Goal: Task Accomplishment & Management: Manage account settings

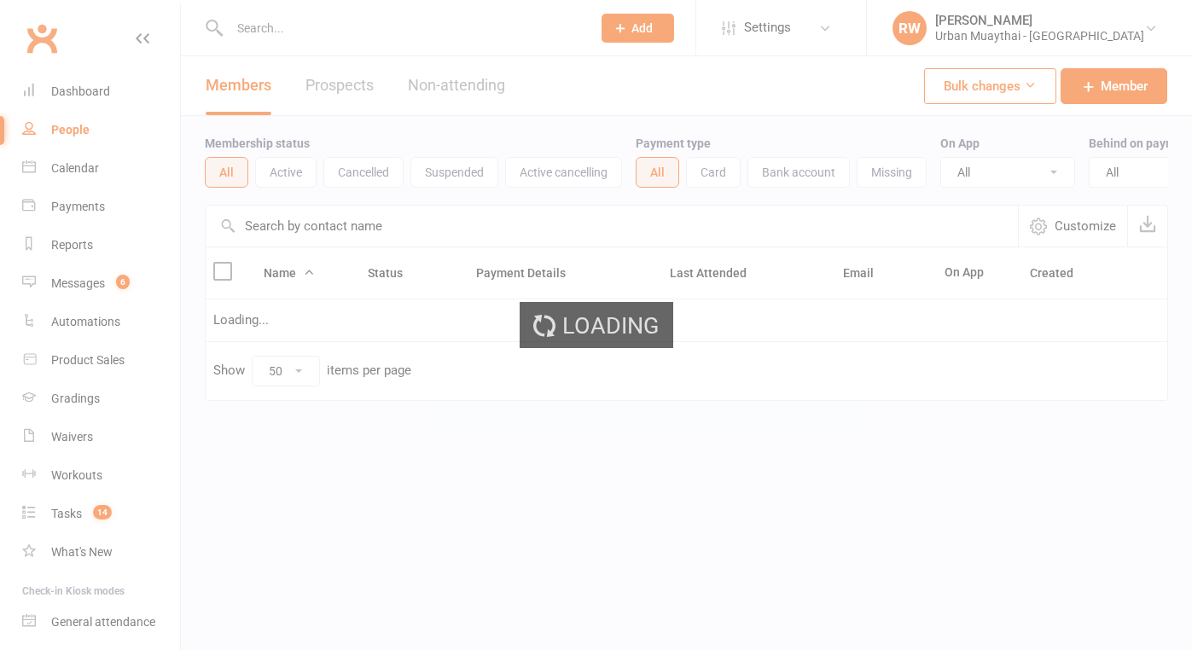
select select "50"
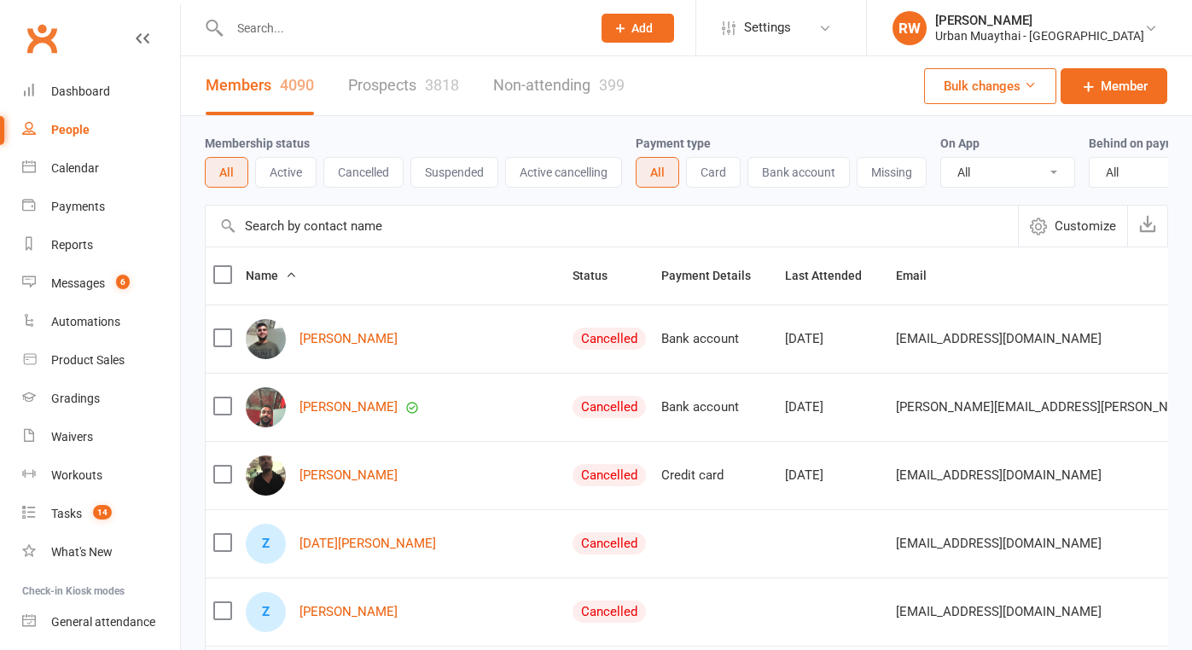
click at [273, 26] on input "text" at bounding box center [401, 28] width 355 height 24
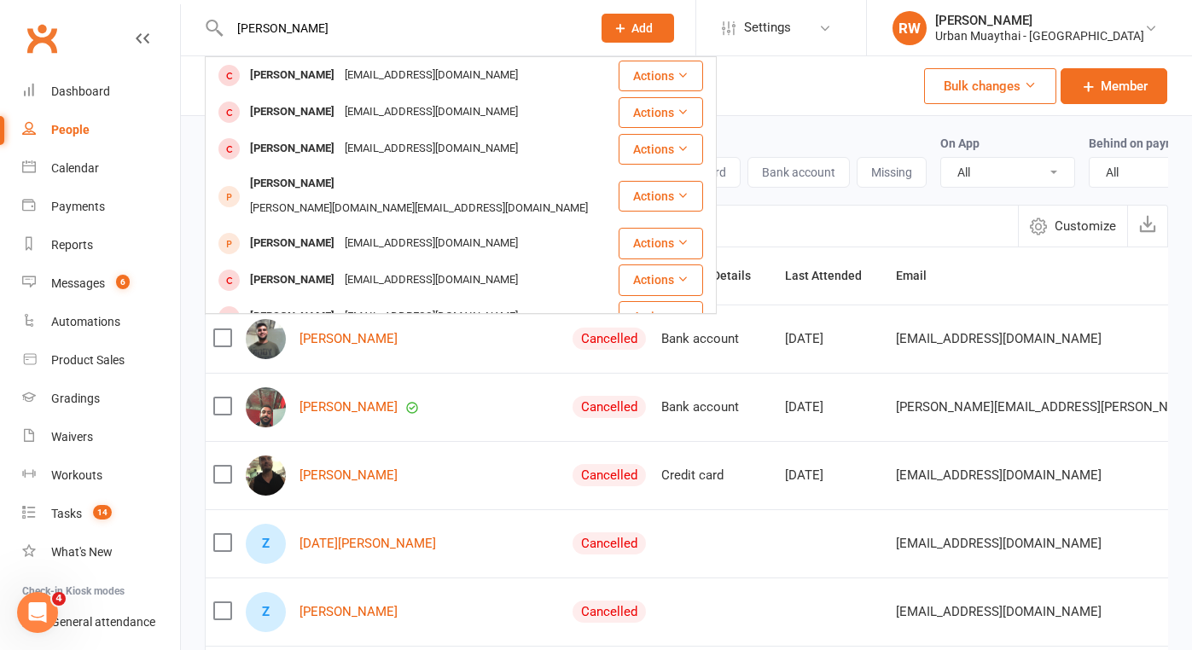
type input "[PERSON_NAME]"
click at [81, 130] on div "People" at bounding box center [70, 130] width 38 height 14
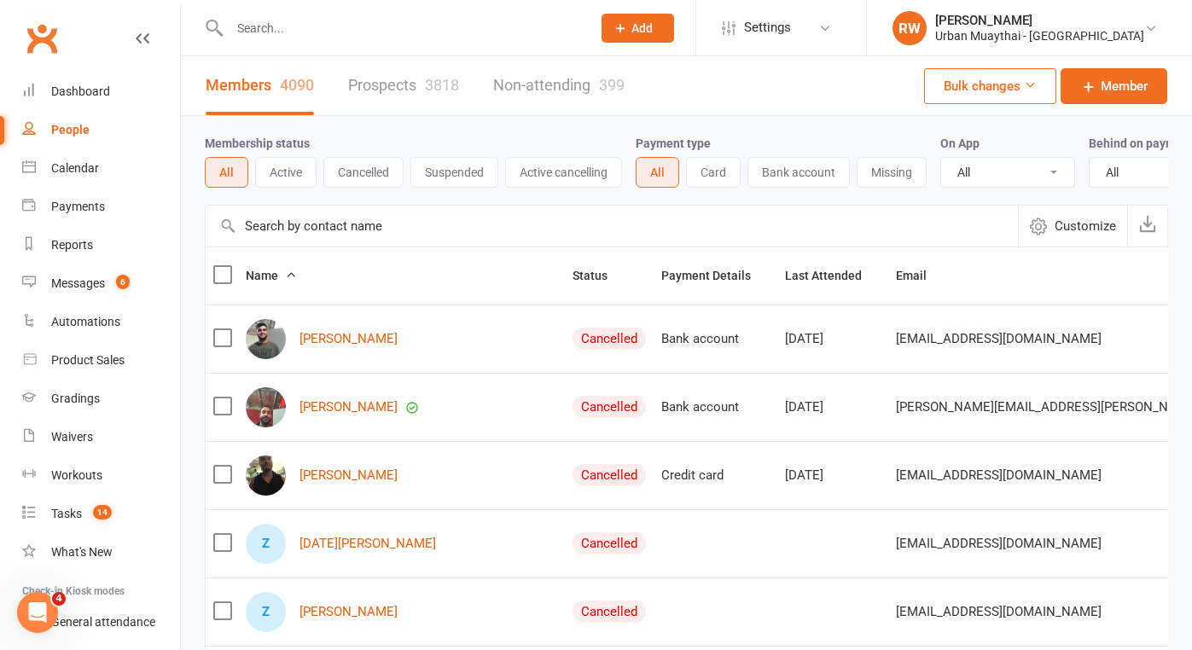
click at [385, 84] on link "Prospects 3818" at bounding box center [403, 85] width 111 height 59
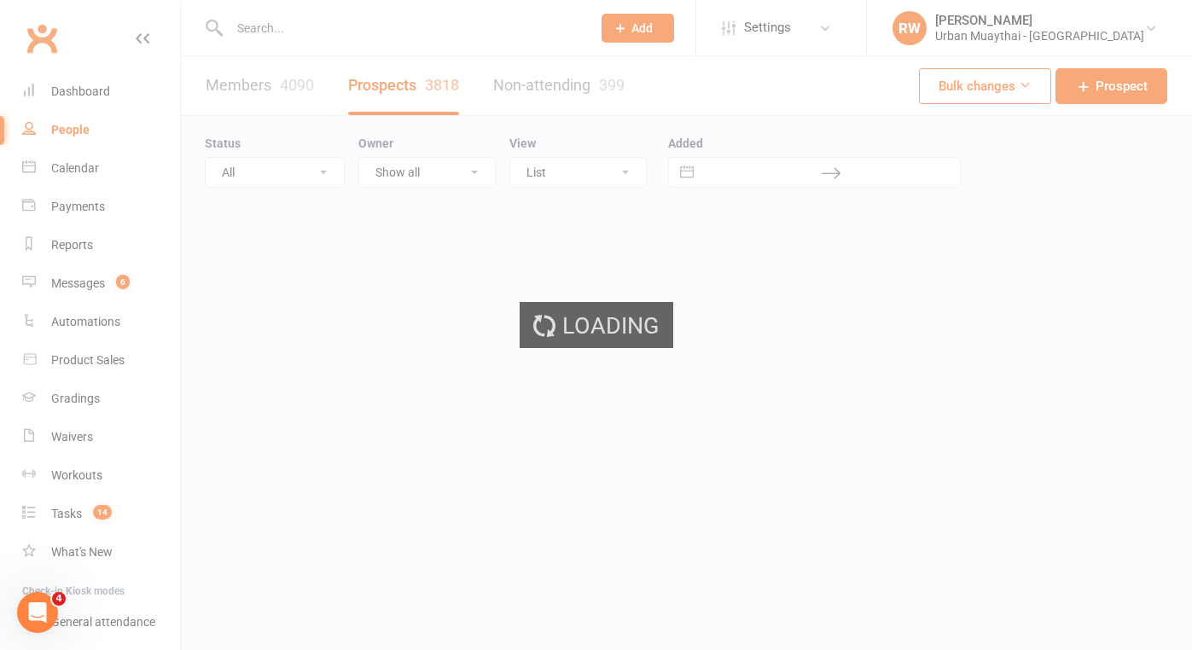
select select "100"
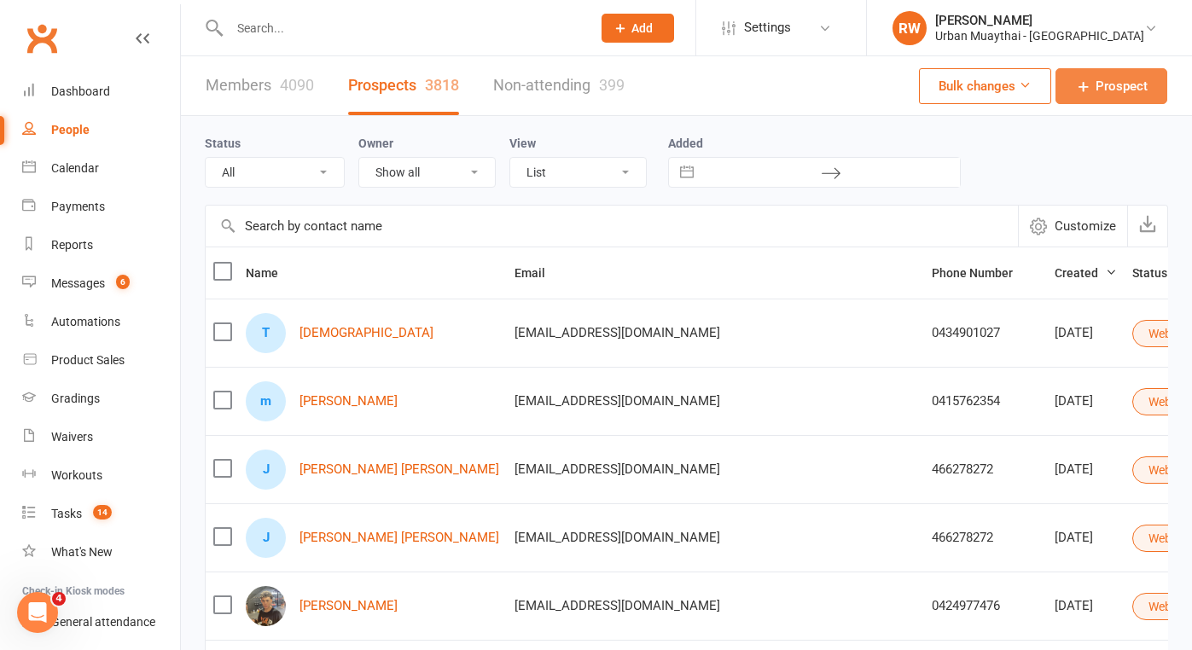
click at [1122, 85] on span "Prospect" at bounding box center [1122, 86] width 52 height 20
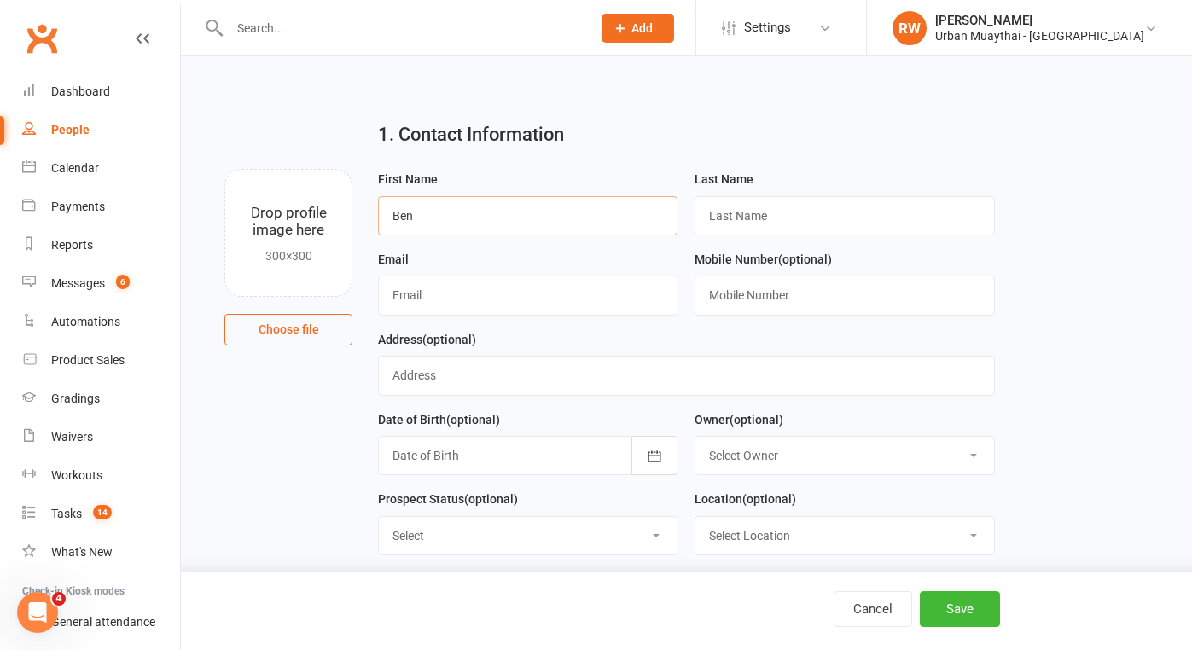
type input "Ben"
type input "[PERSON_NAME]"
type input "0406215885"
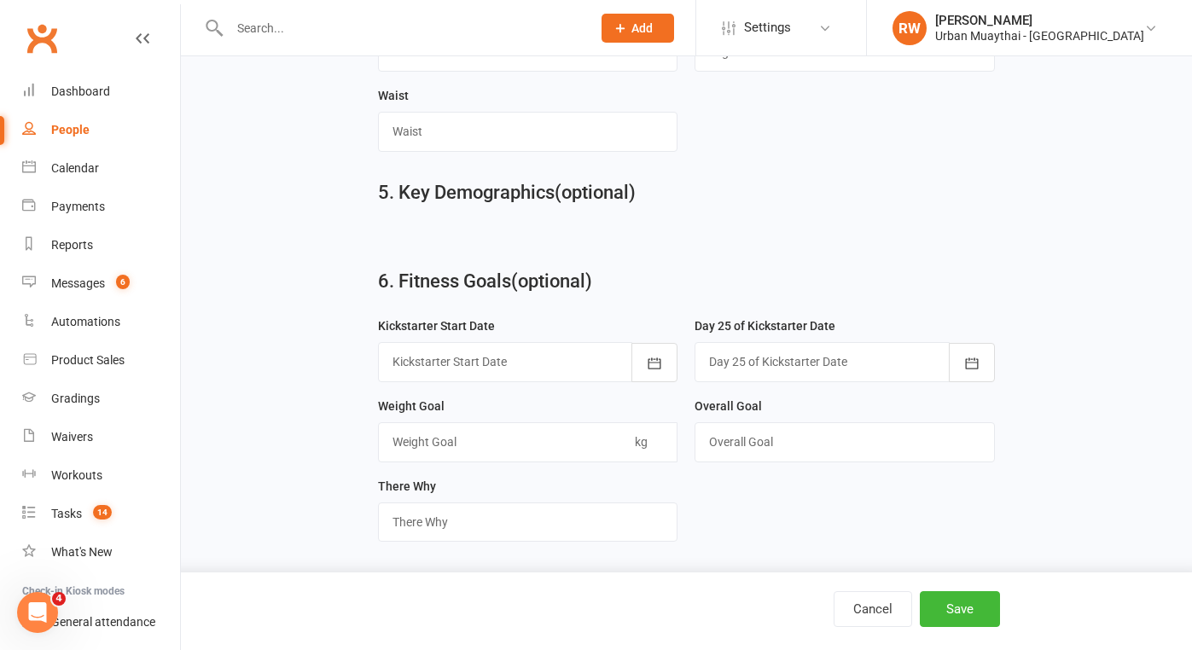
scroll to position [1318, 0]
type input "[EMAIL_ADDRESS][DOMAIN_NAME]"
click at [964, 611] on button "Save" at bounding box center [960, 609] width 80 height 36
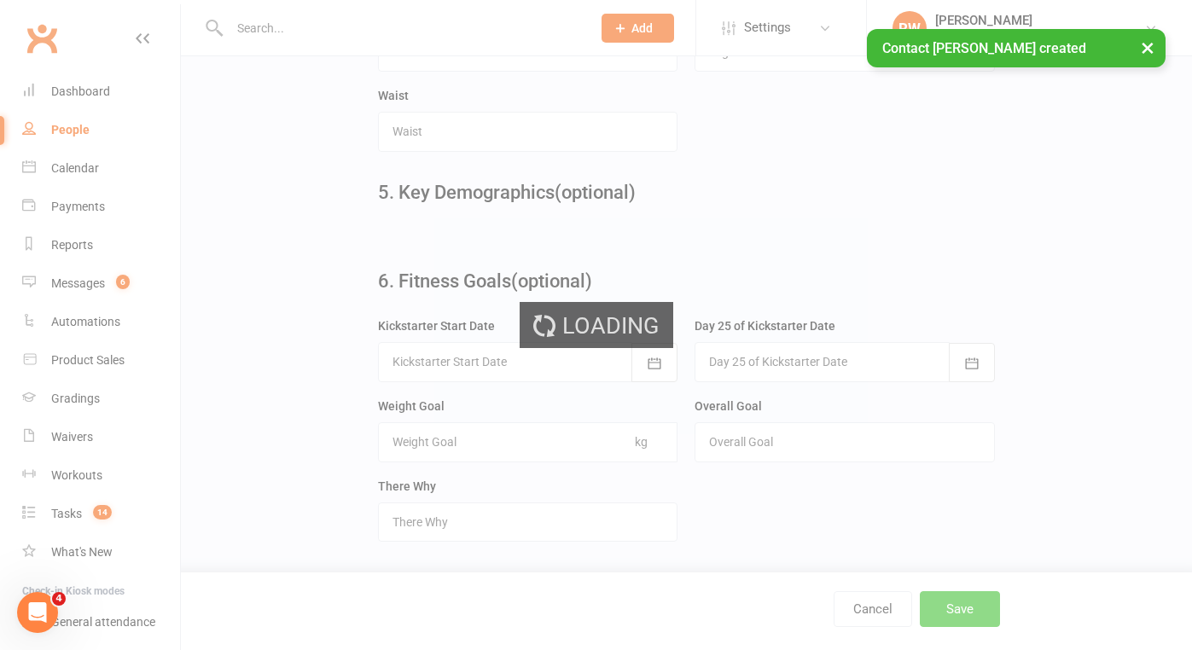
scroll to position [0, 0]
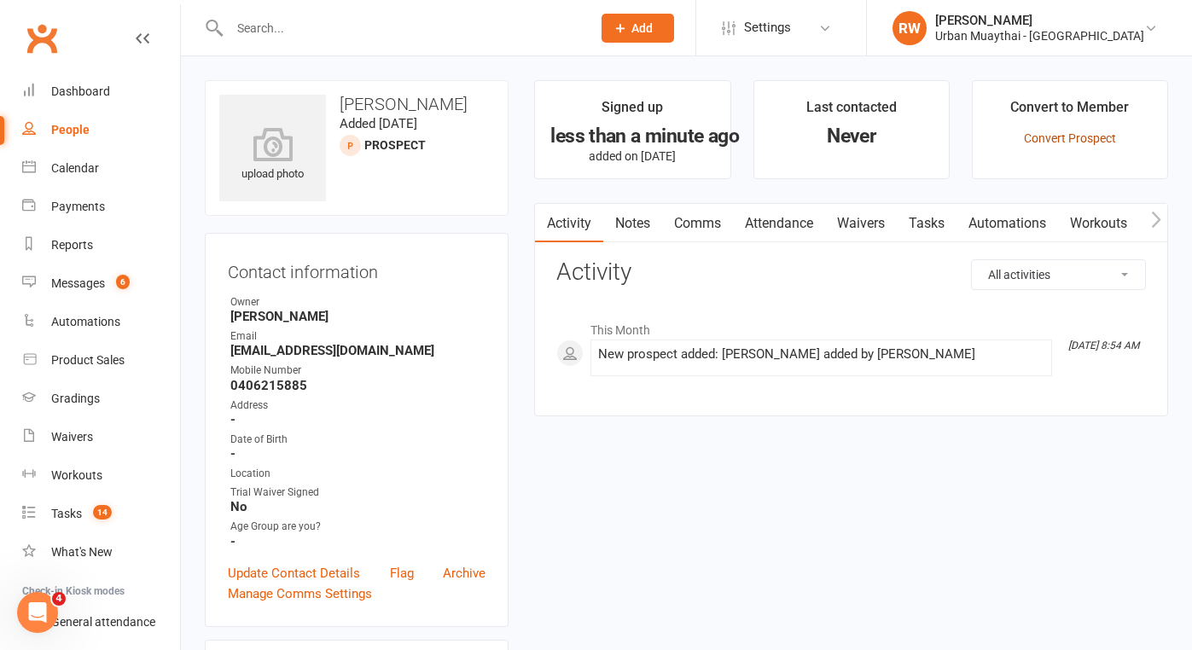
click at [1098, 139] on link "Convert Prospect" at bounding box center [1070, 138] width 92 height 14
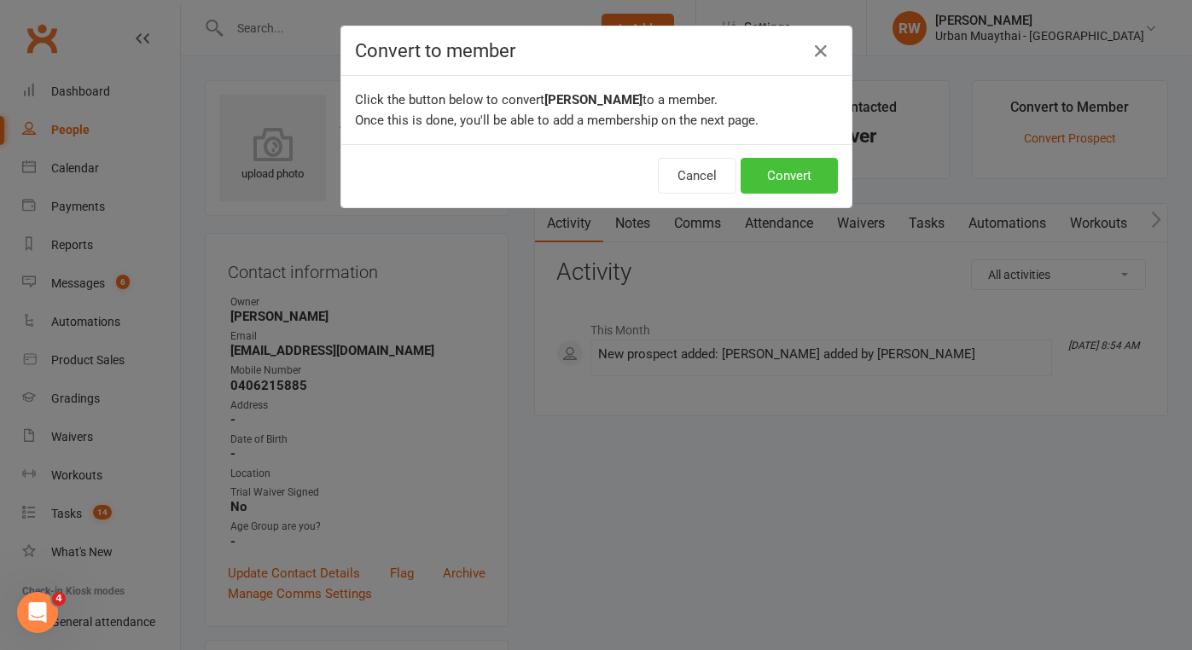
click at [786, 181] on button "Convert" at bounding box center [789, 176] width 97 height 36
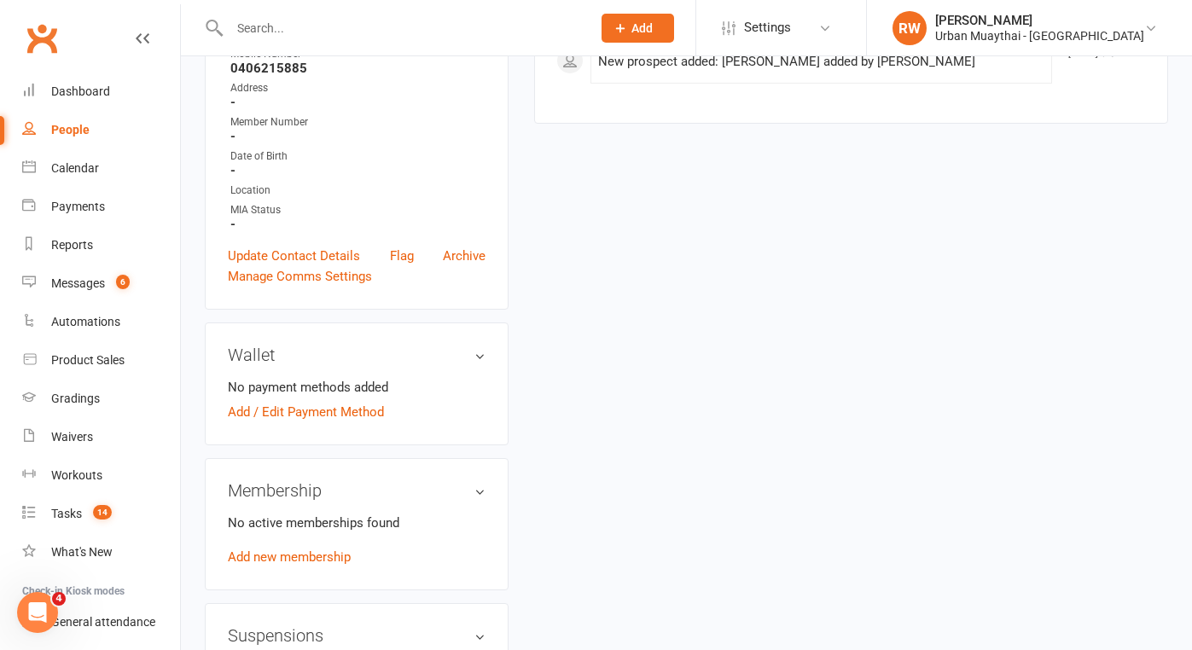
scroll to position [356, 0]
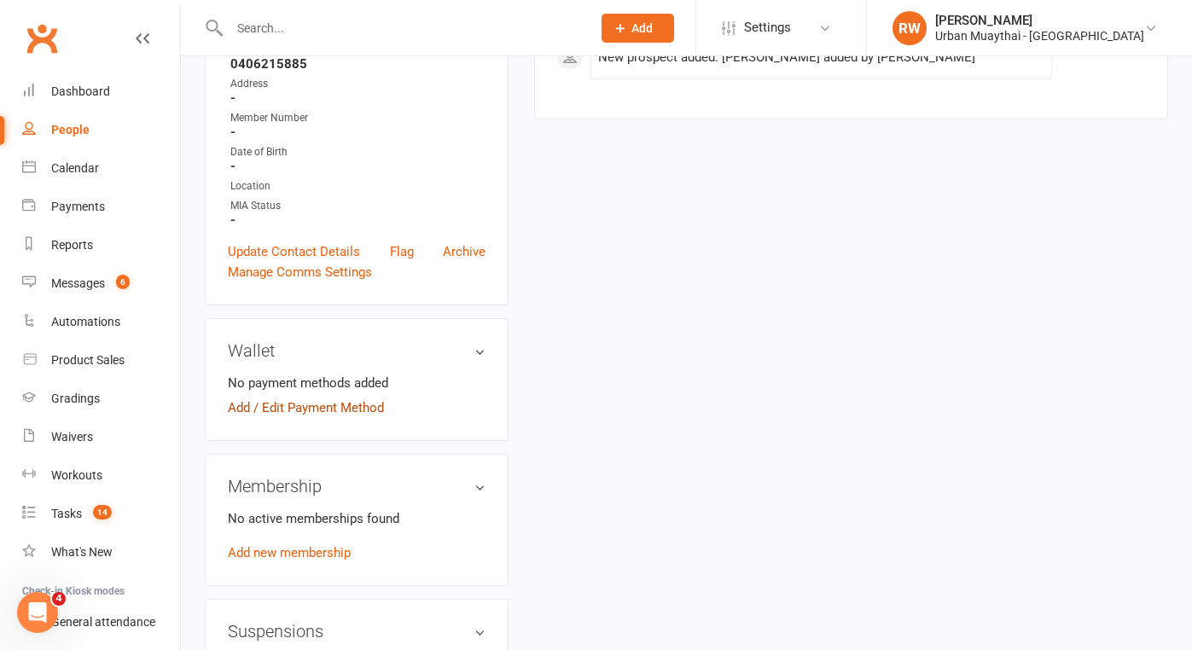
click at [328, 405] on link "Add / Edit Payment Method" at bounding box center [306, 408] width 156 height 20
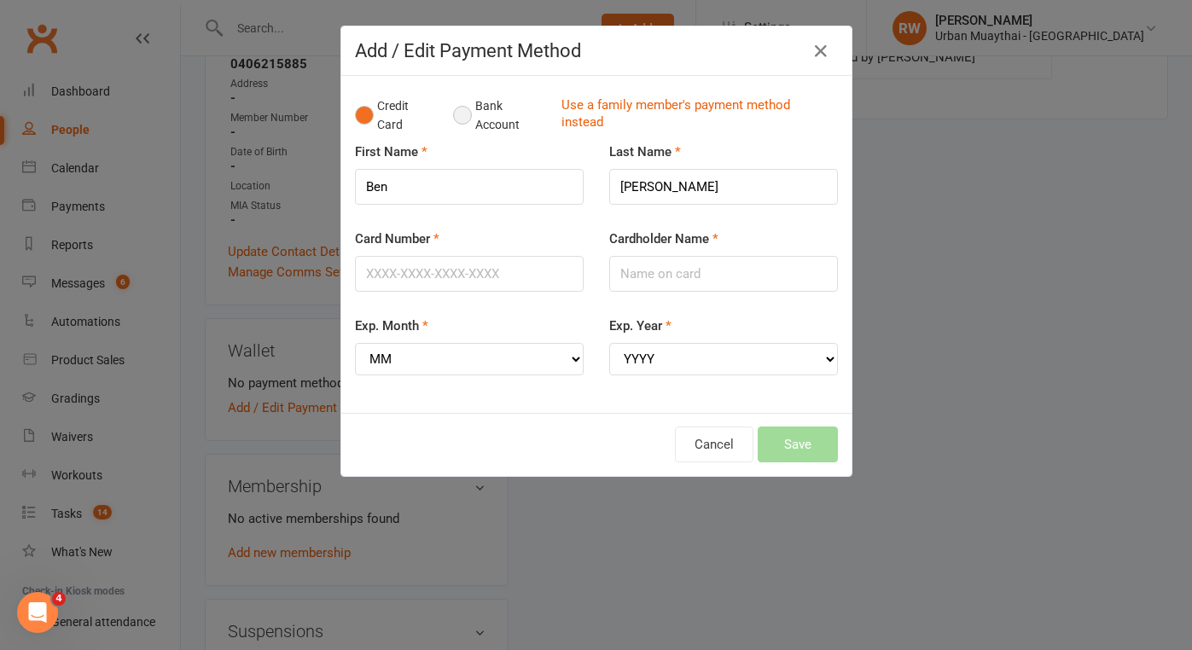
click at [463, 114] on button "Bank Account" at bounding box center [500, 116] width 95 height 52
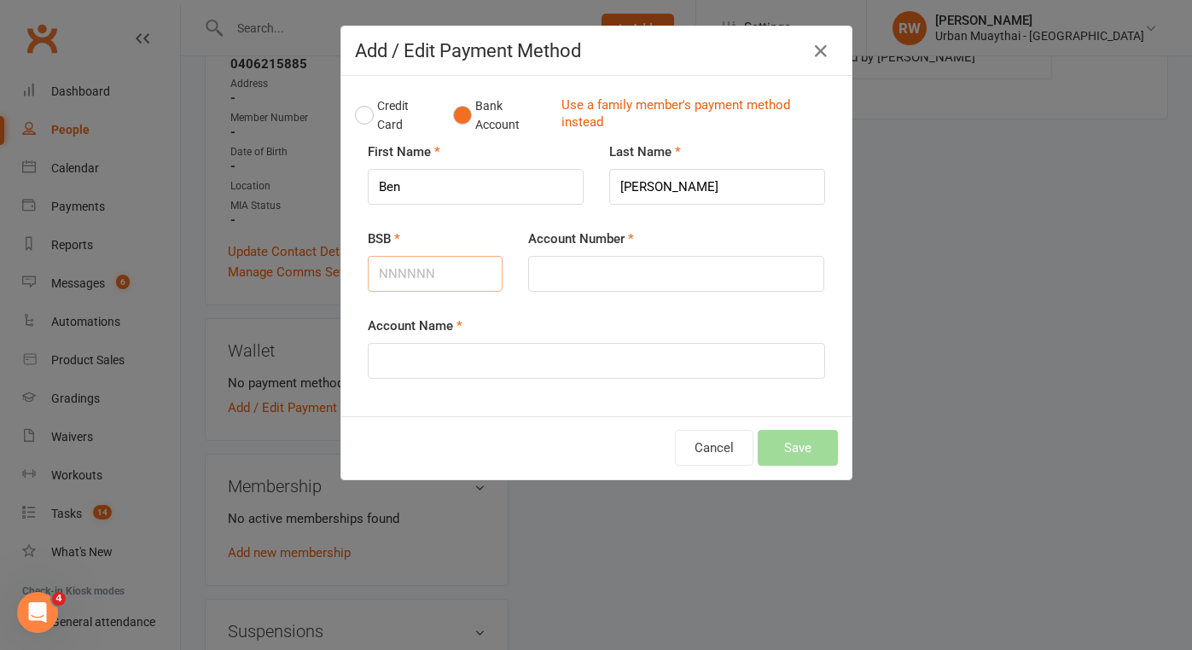
click at [410, 271] on input "BSB" at bounding box center [436, 274] width 136 height 36
type input "063097"
click at [550, 275] on input "Account Number" at bounding box center [676, 274] width 296 height 36
type input "44993266"
click at [422, 362] on input "Account Name" at bounding box center [596, 361] width 457 height 36
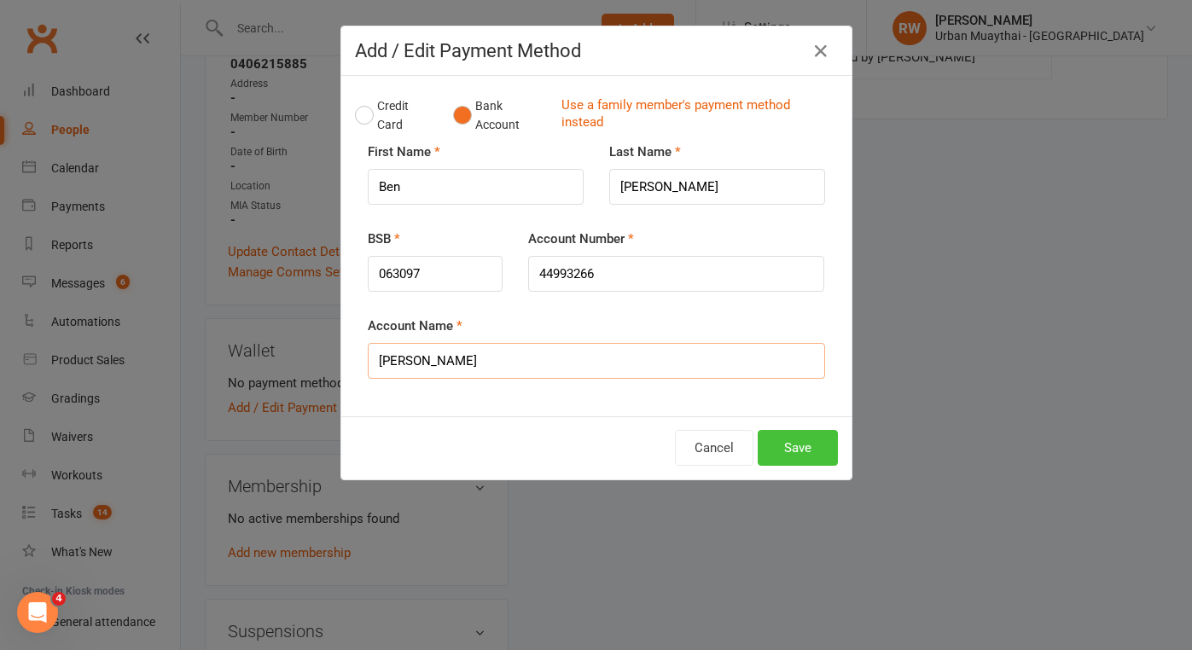
type input "[PERSON_NAME]"
click at [795, 451] on button "Save" at bounding box center [798, 448] width 80 height 36
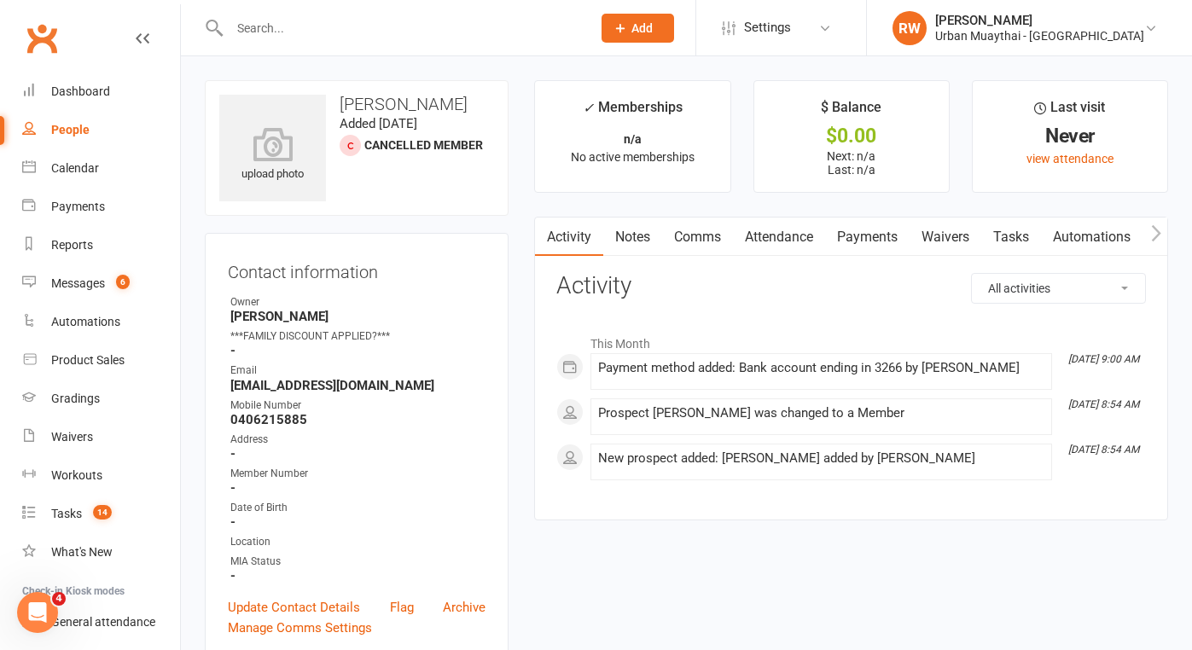
scroll to position [0, 0]
click at [943, 240] on link "Waivers" at bounding box center [946, 237] width 72 height 39
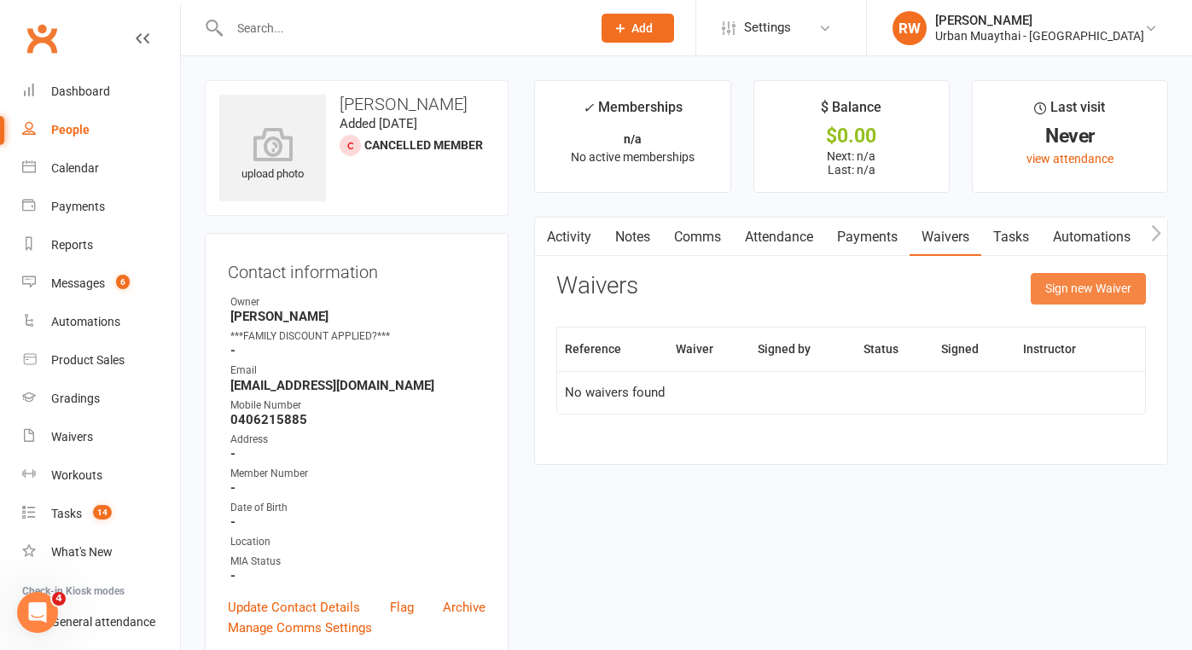
click at [1080, 287] on button "Sign new Waiver" at bounding box center [1088, 288] width 115 height 31
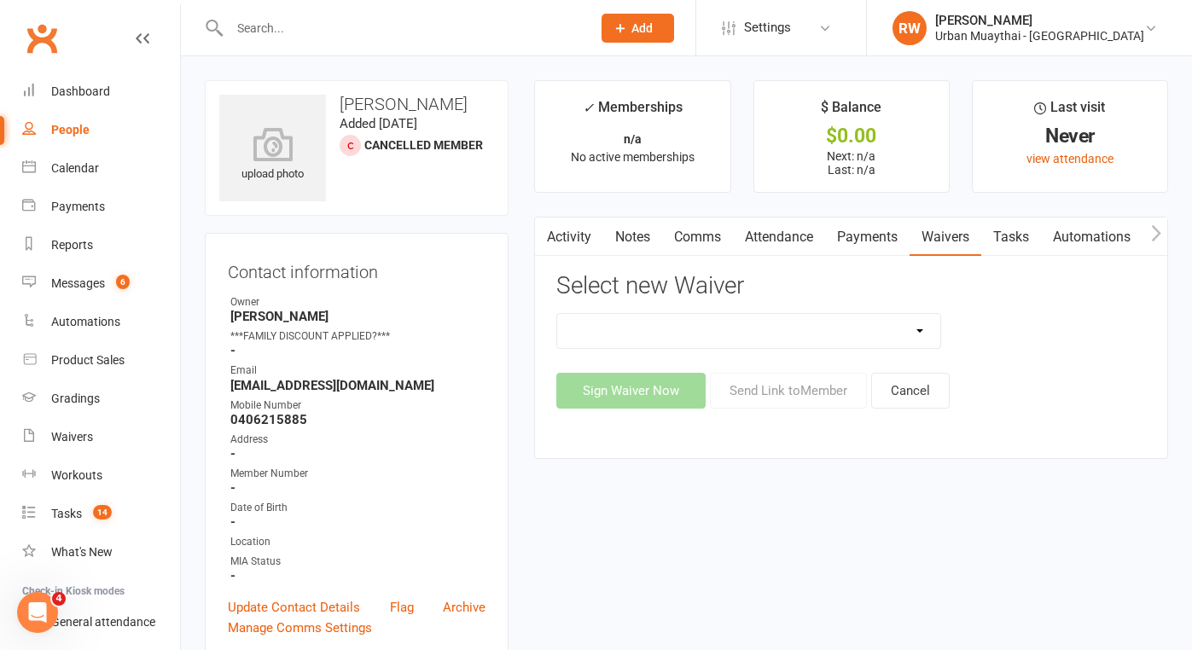
select select "4907"
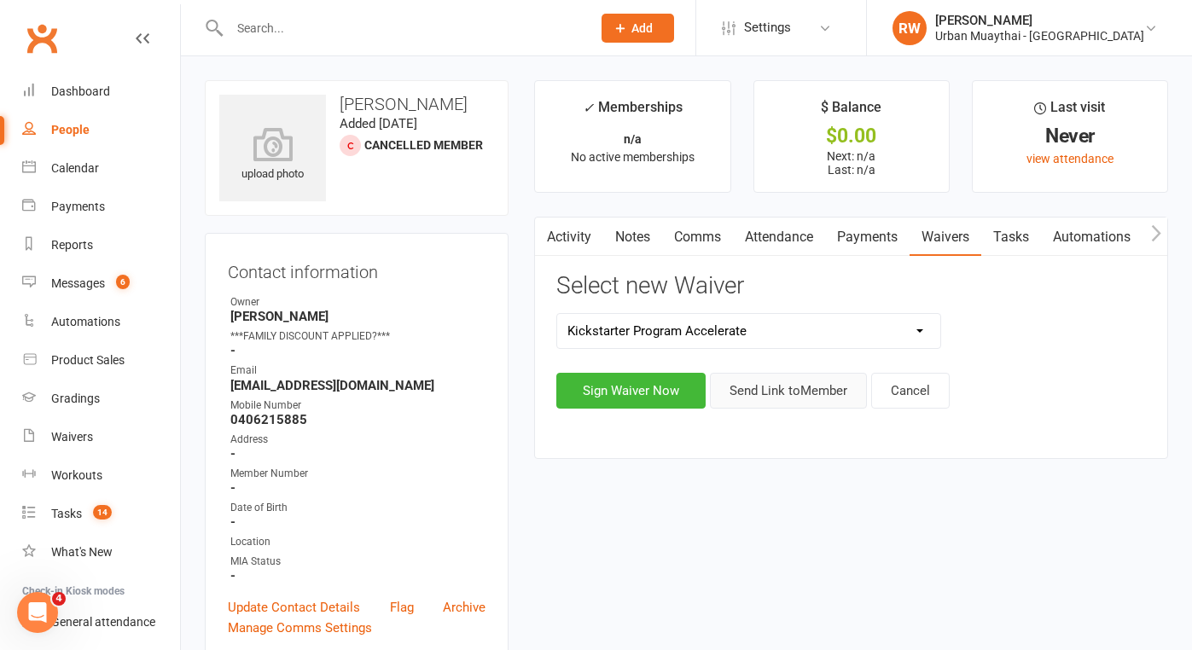
click at [795, 389] on button "Send Link to Member" at bounding box center [788, 391] width 157 height 36
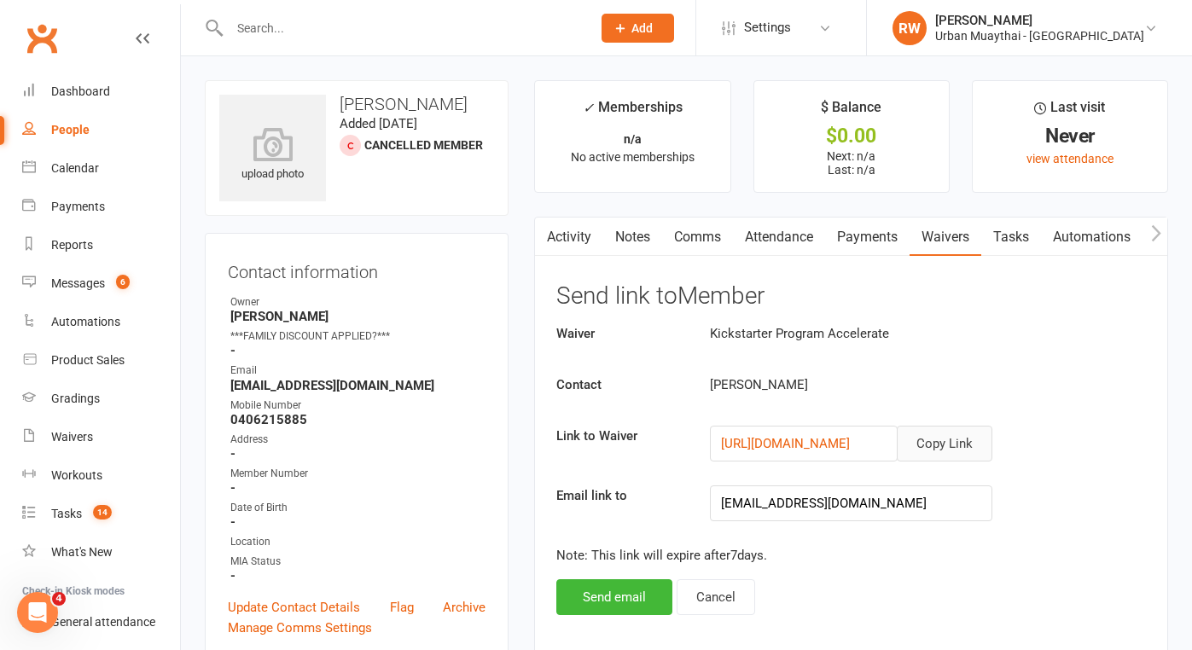
click at [932, 443] on button "Copy Link" at bounding box center [945, 444] width 96 height 36
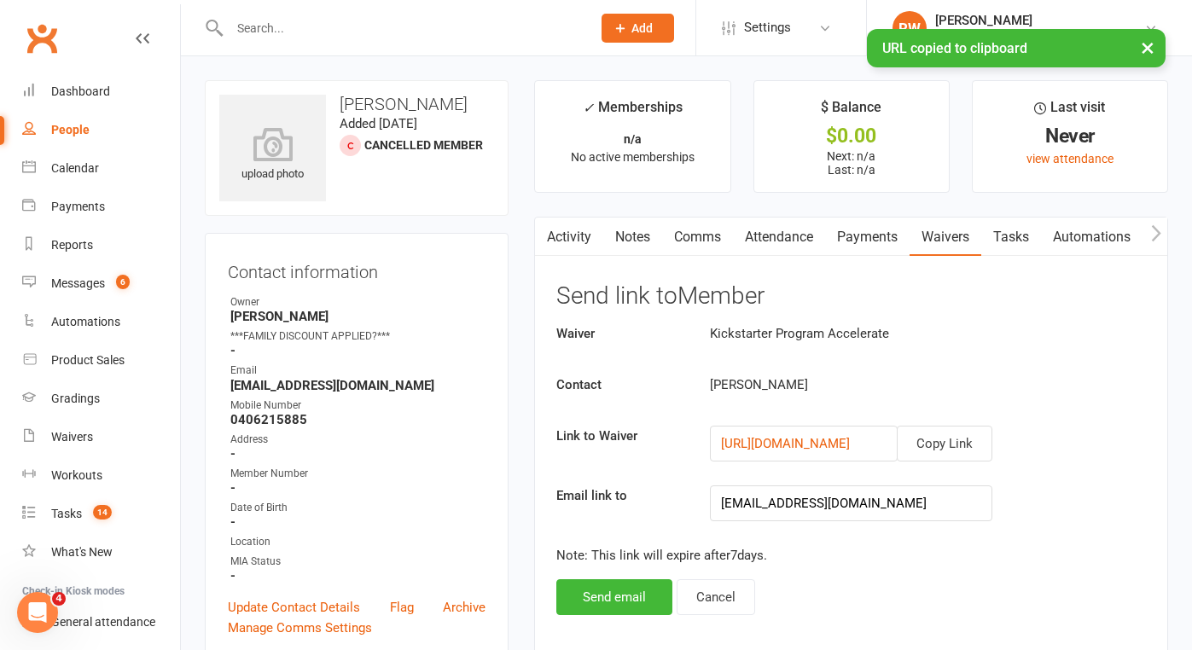
click at [687, 237] on link "Comms" at bounding box center [697, 237] width 71 height 39
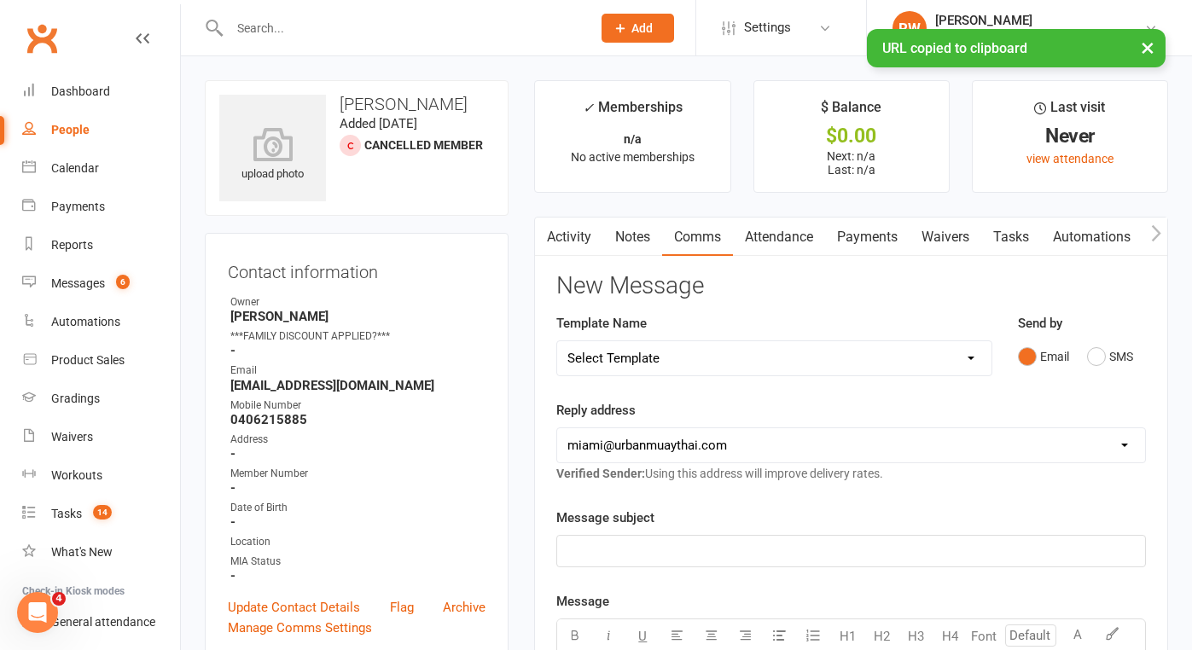
click at [637, 548] on p "﻿" at bounding box center [852, 551] width 568 height 20
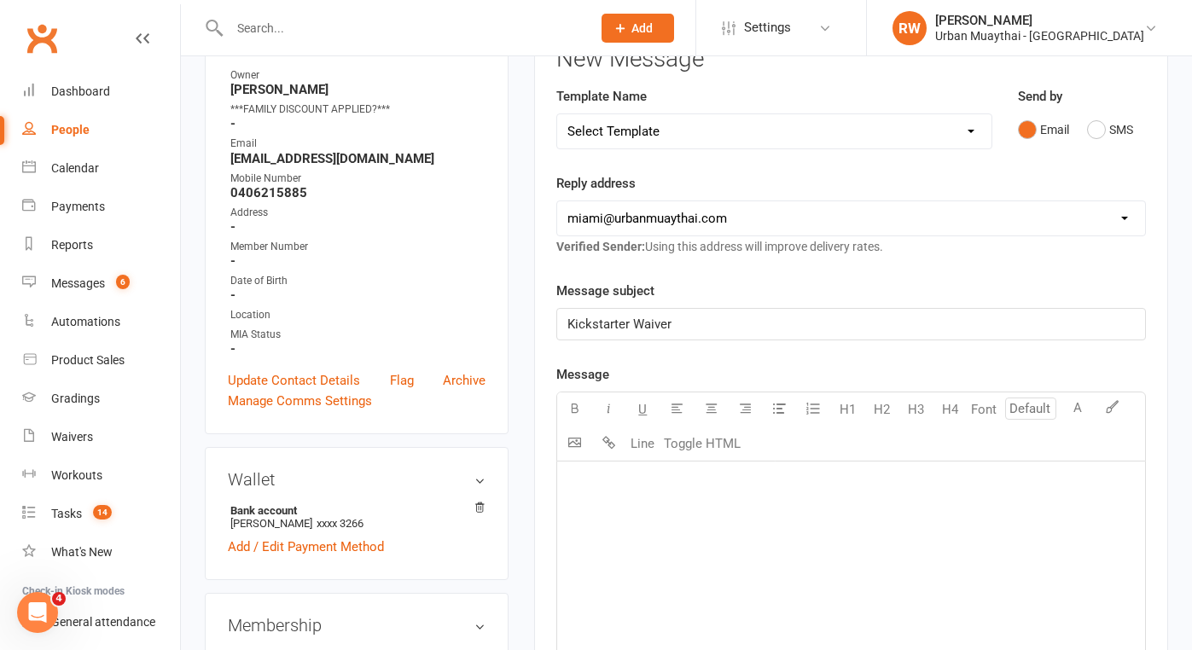
scroll to position [230, 0]
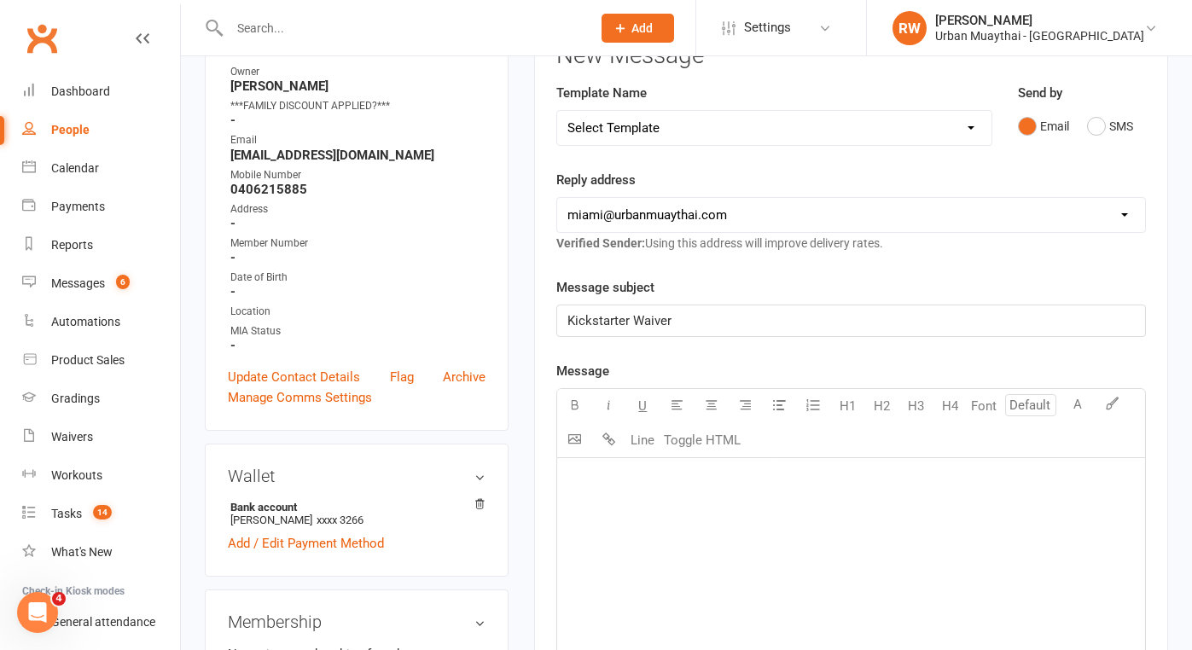
click at [605, 464] on div "﻿" at bounding box center [851, 586] width 588 height 256
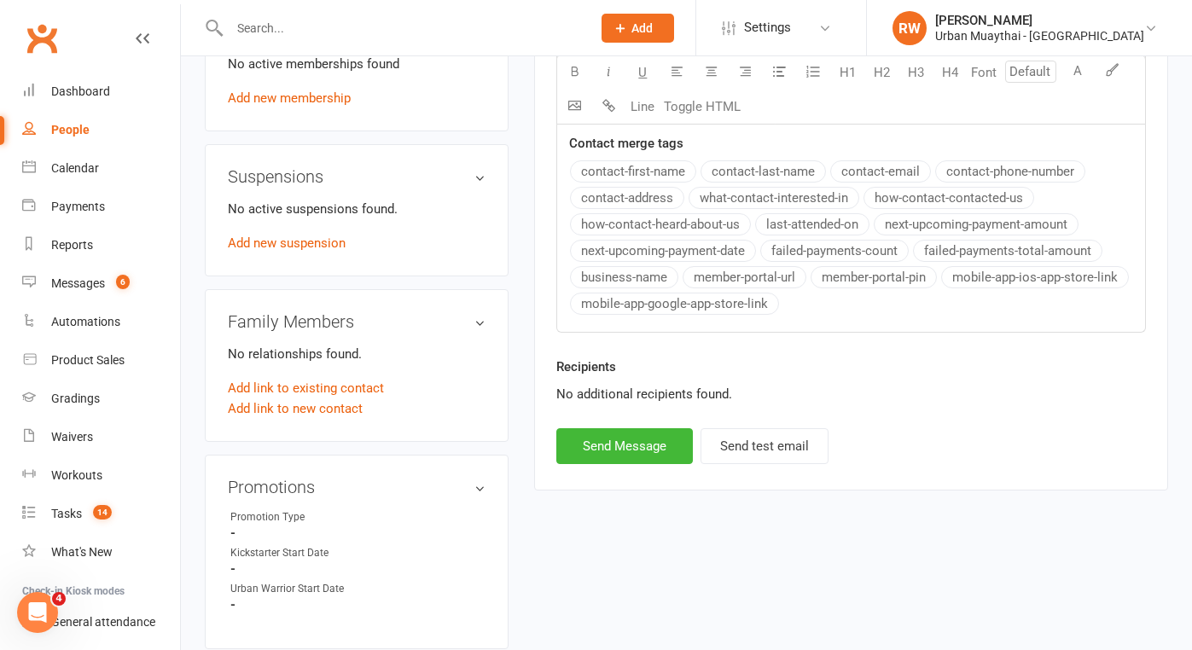
scroll to position [859, 0]
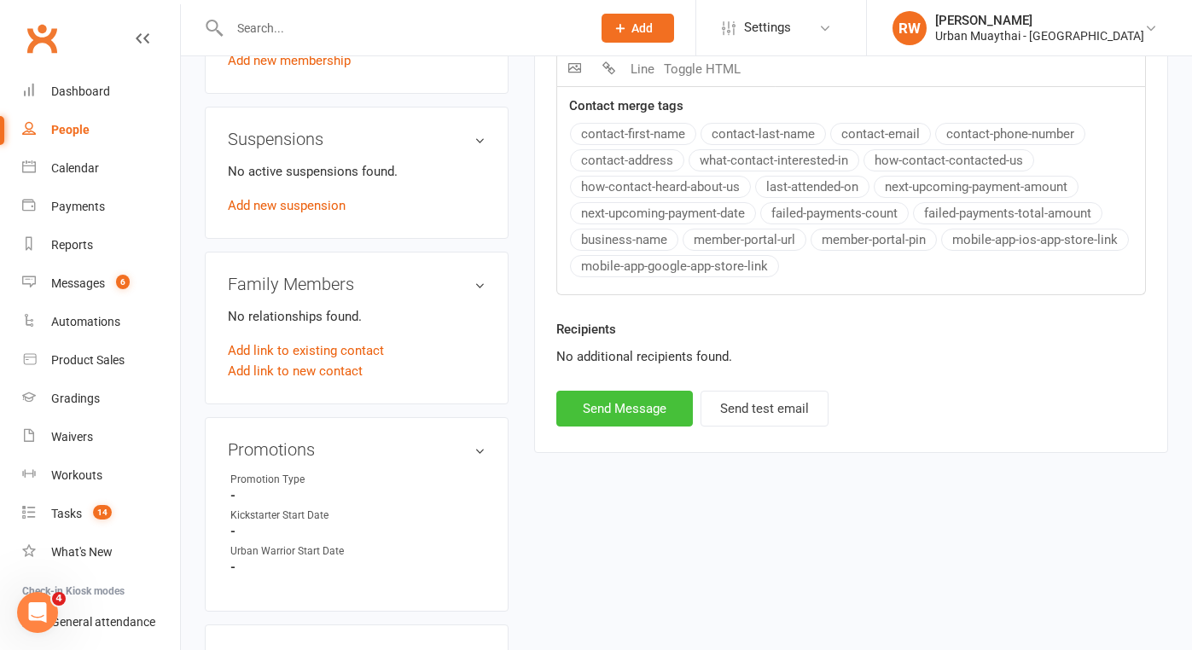
click at [623, 400] on button "Send Message" at bounding box center [624, 409] width 137 height 36
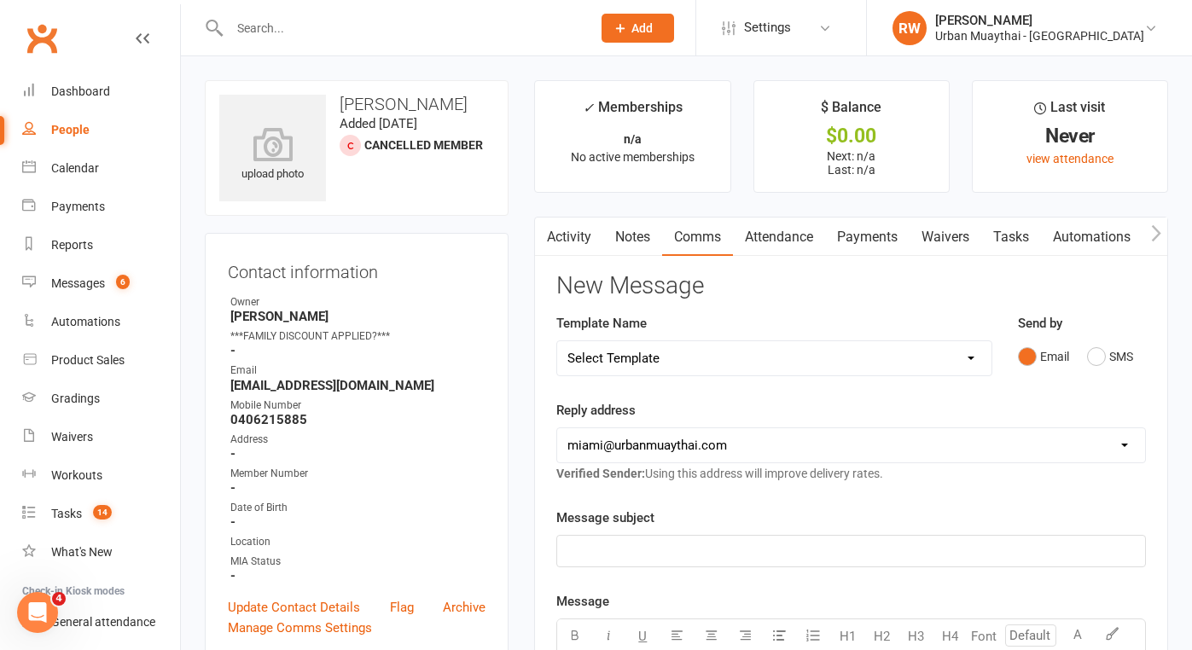
scroll to position [0, 0]
click at [646, 232] on link "Notes" at bounding box center [632, 237] width 59 height 39
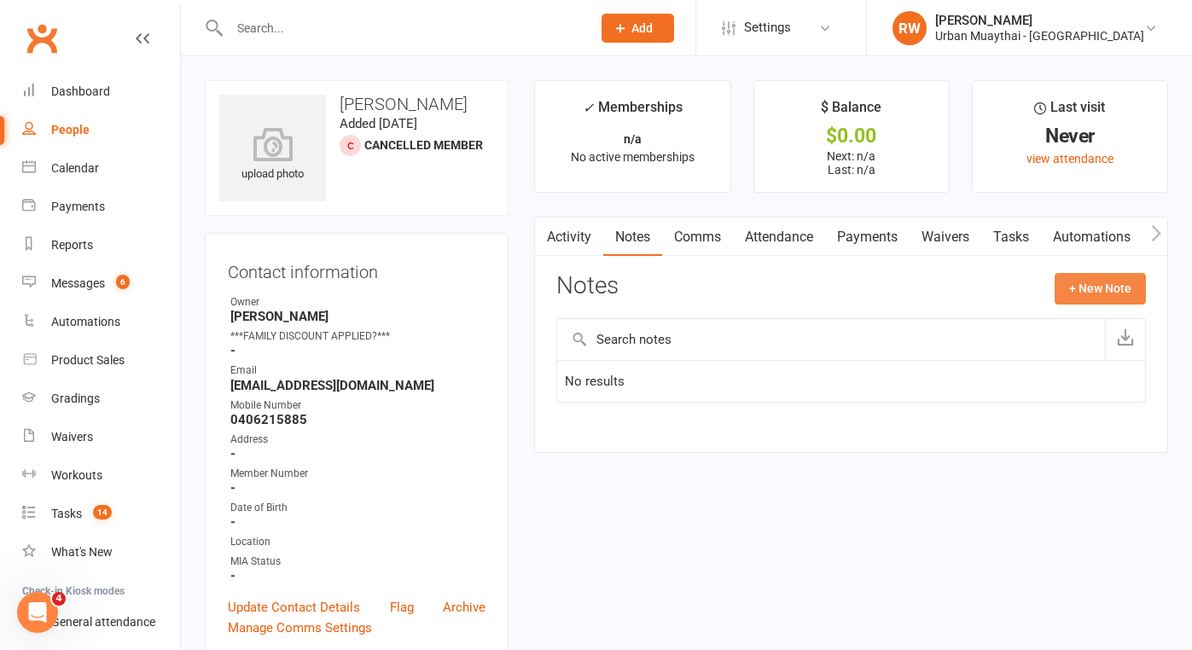
click at [1094, 288] on button "+ New Note" at bounding box center [1100, 288] width 91 height 31
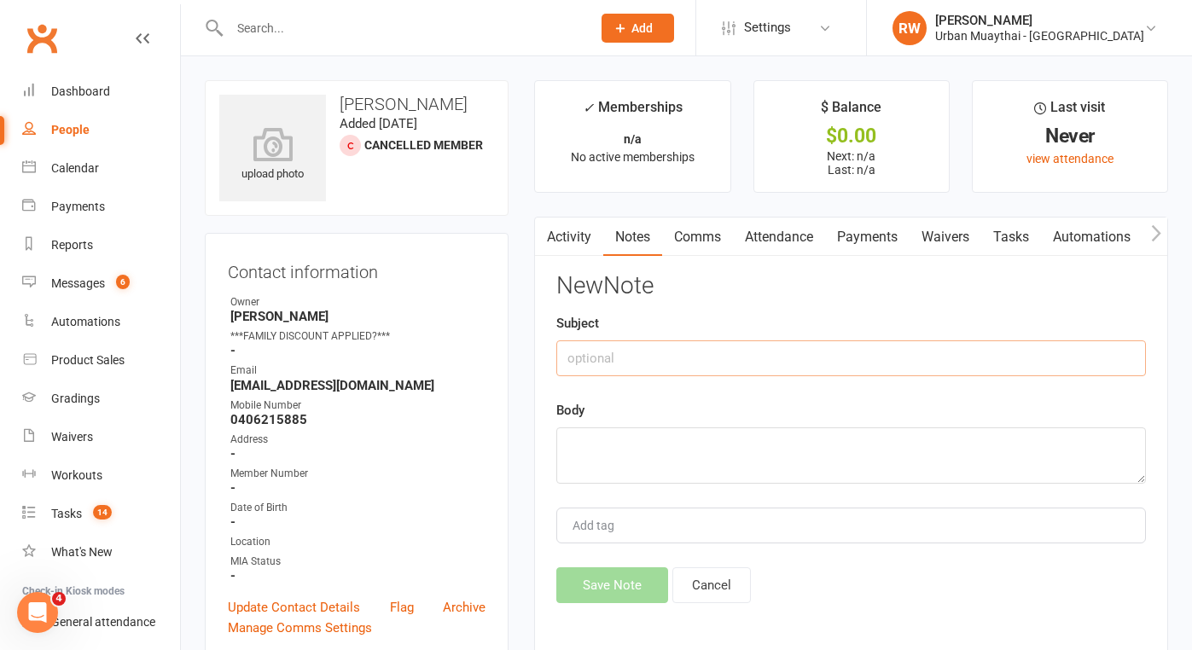
click at [603, 359] on input "text" at bounding box center [851, 359] width 590 height 36
type input "Kickstarter"
click at [562, 440] on textarea at bounding box center [851, 456] width 590 height 56
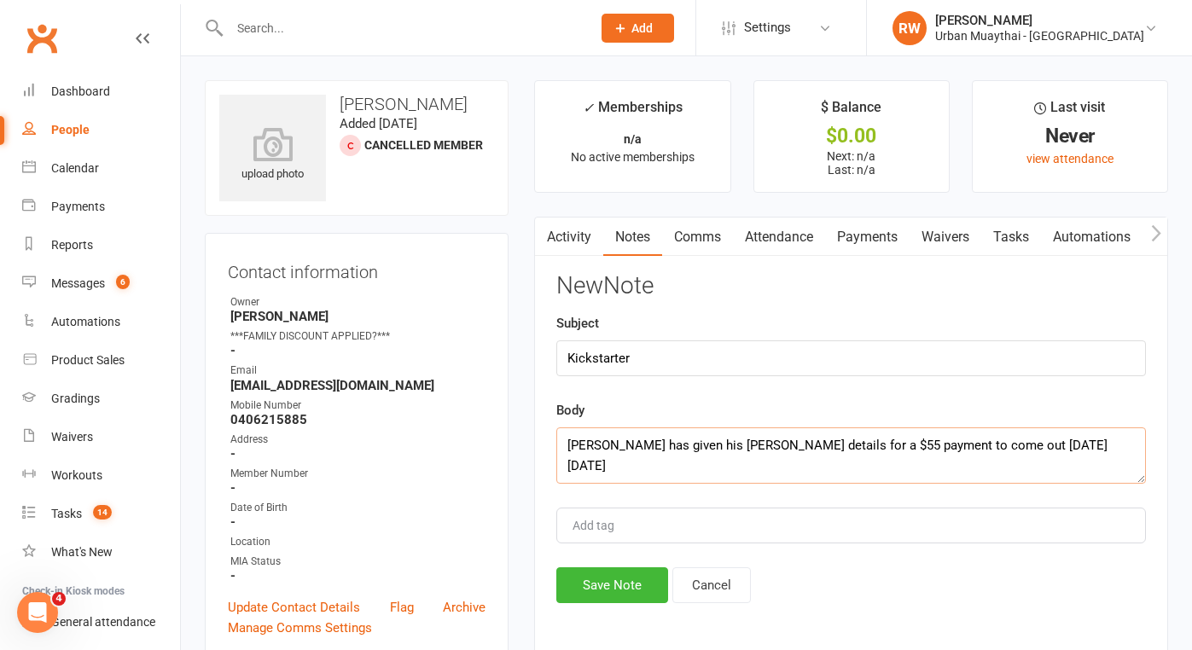
drag, startPoint x: 562, startPoint y: 440, endPoint x: 769, endPoint y: 511, distance: 219.1
click at [765, 457] on textarea "[PERSON_NAME] has given his [PERSON_NAME] details for a $55 payment to come out…" at bounding box center [851, 456] width 590 height 56
click at [1062, 449] on textarea "[PERSON_NAME] has given his [PERSON_NAME] details for his first $55 payment to …" at bounding box center [851, 456] width 590 height 56
type textarea "[PERSON_NAME] has given his [PERSON_NAME] details for his first $55 payment to …"
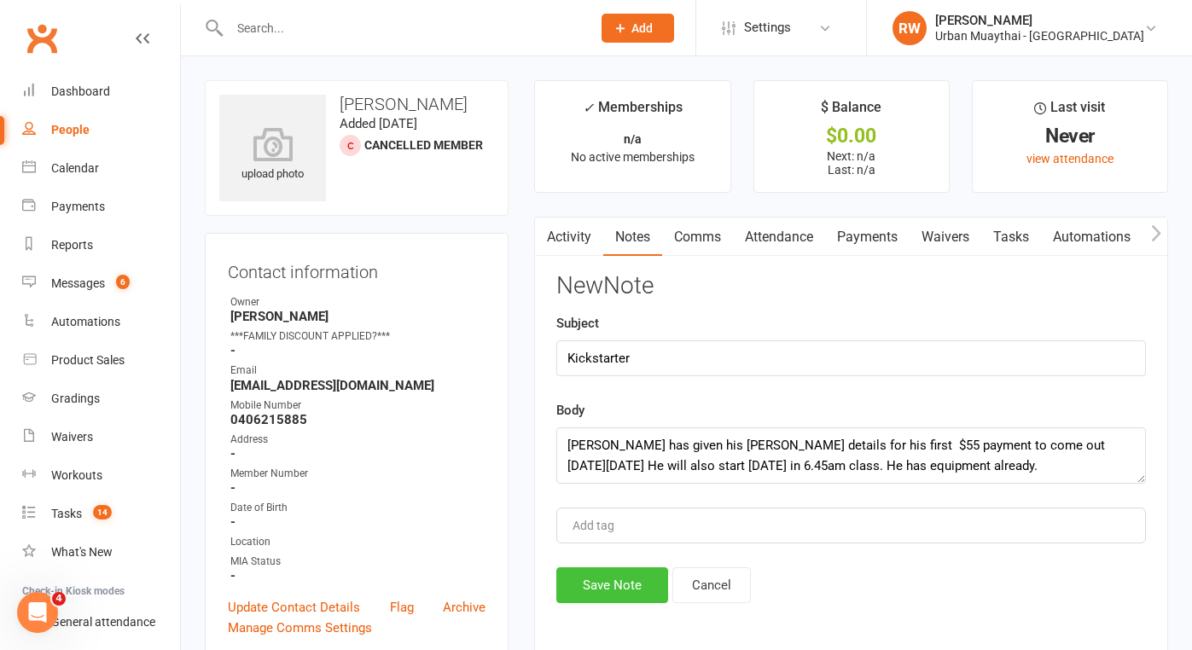
click at [594, 586] on button "Save Note" at bounding box center [612, 586] width 112 height 36
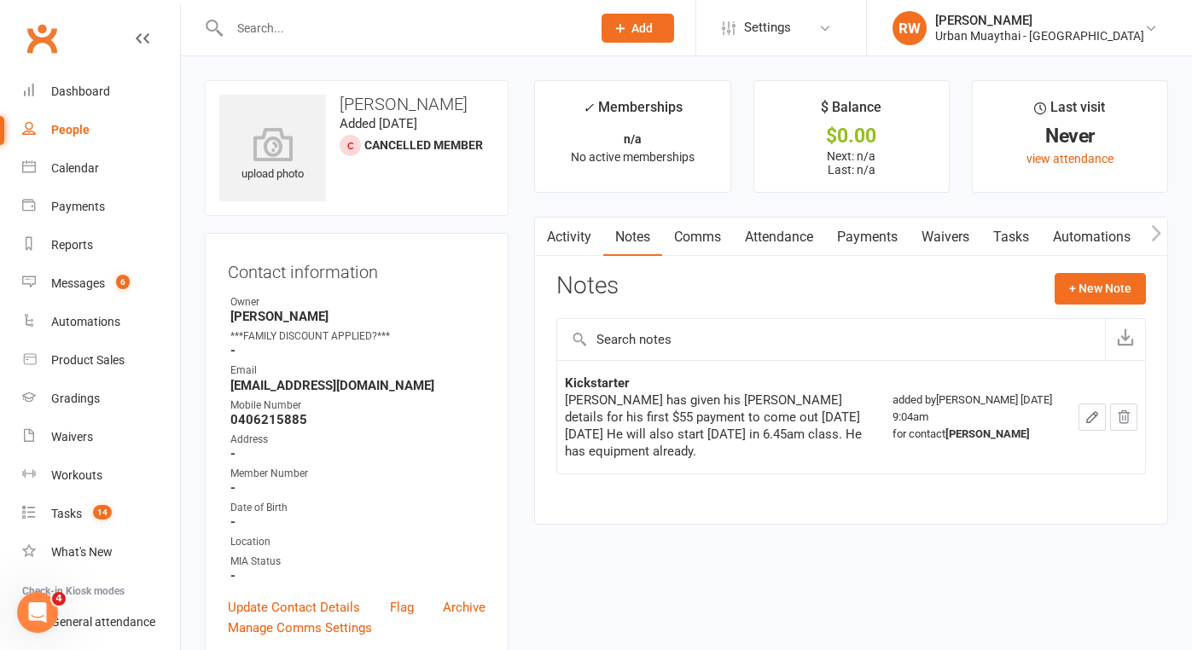
click at [256, 35] on input "text" at bounding box center [401, 28] width 355 height 24
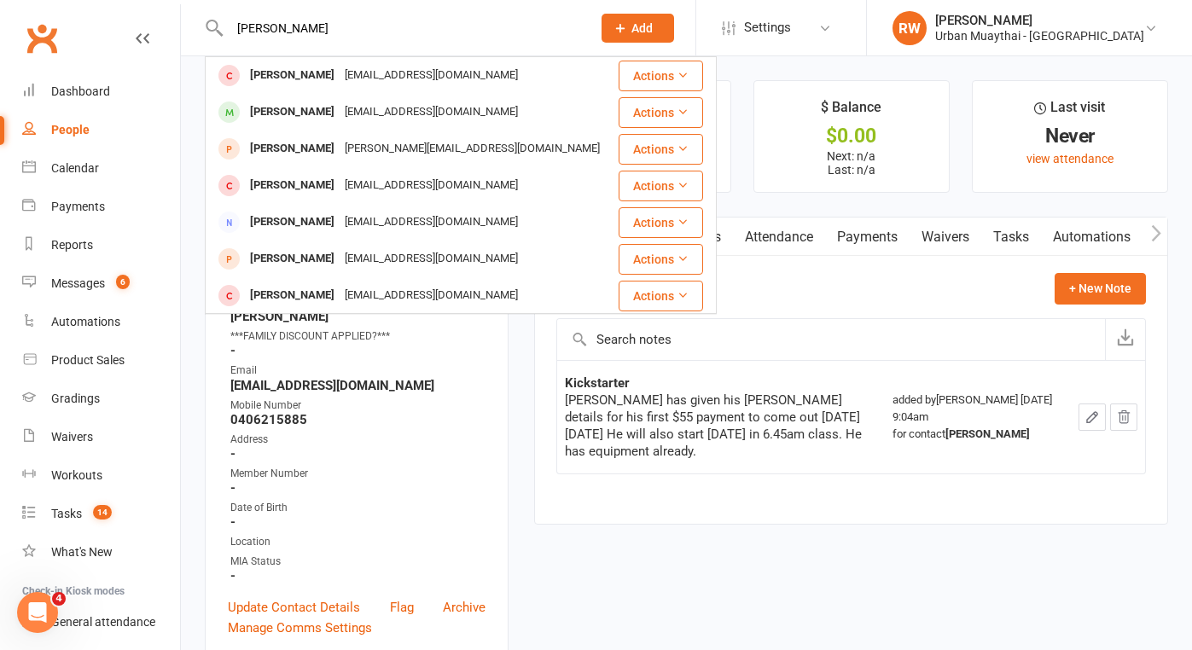
type input "[PERSON_NAME]"
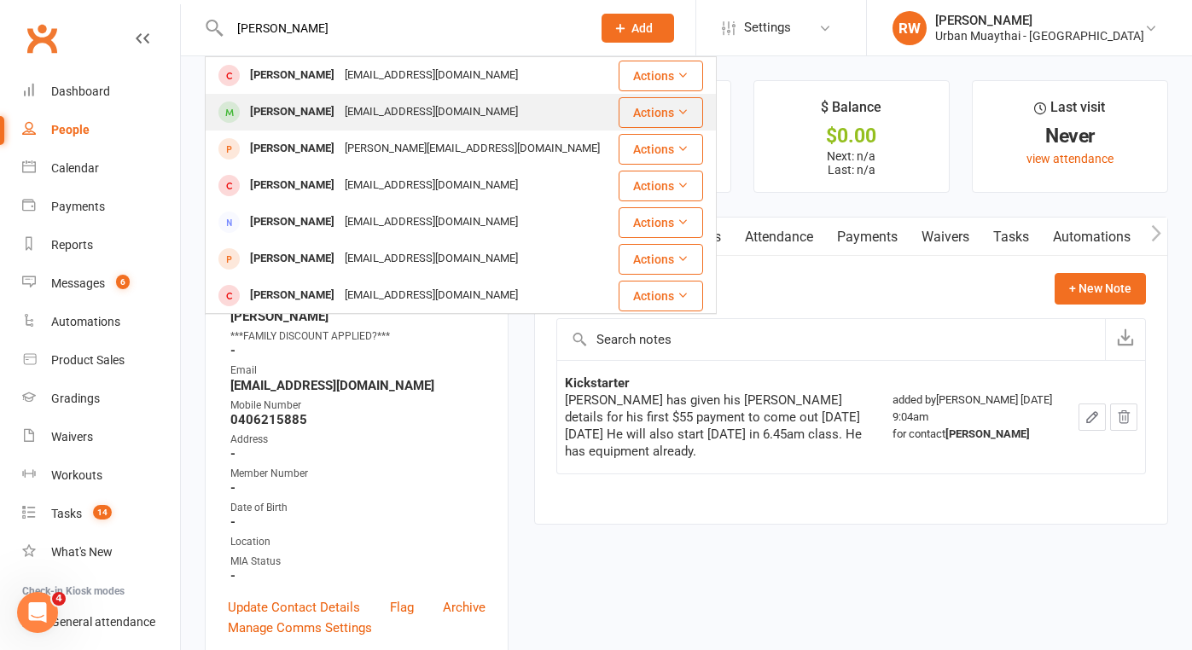
drag, startPoint x: 260, startPoint y: 55, endPoint x: 273, endPoint y: 118, distance: 63.6
click at [273, 118] on div "[PERSON_NAME]" at bounding box center [292, 112] width 95 height 25
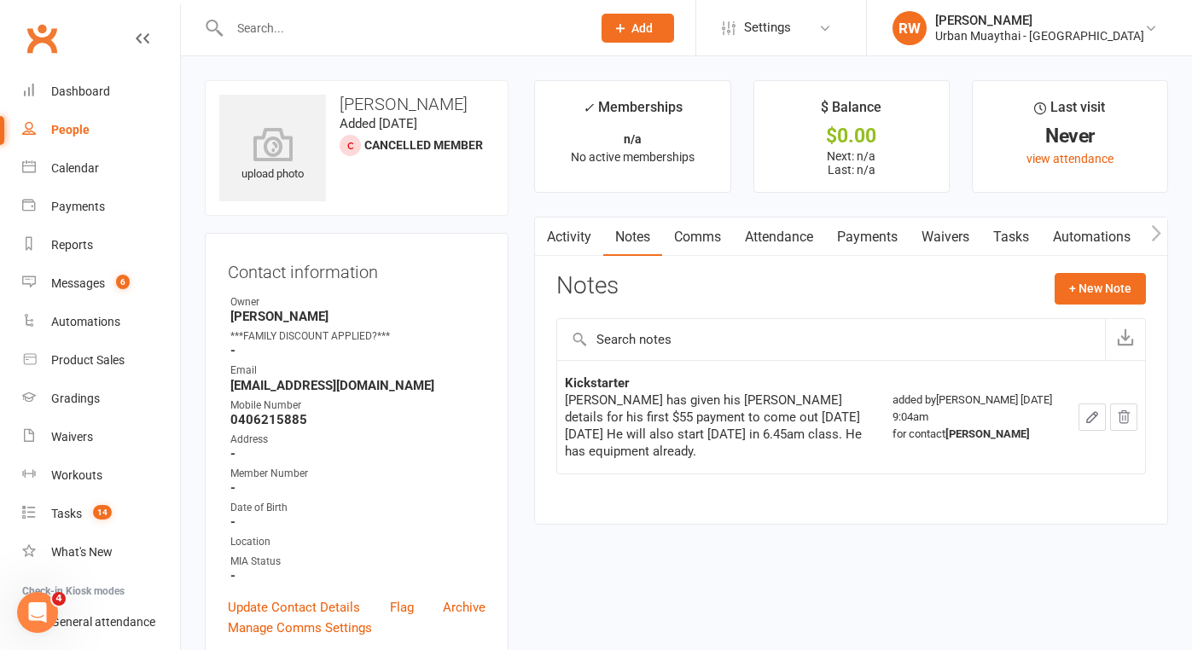
click at [259, 19] on input "text" at bounding box center [401, 28] width 355 height 24
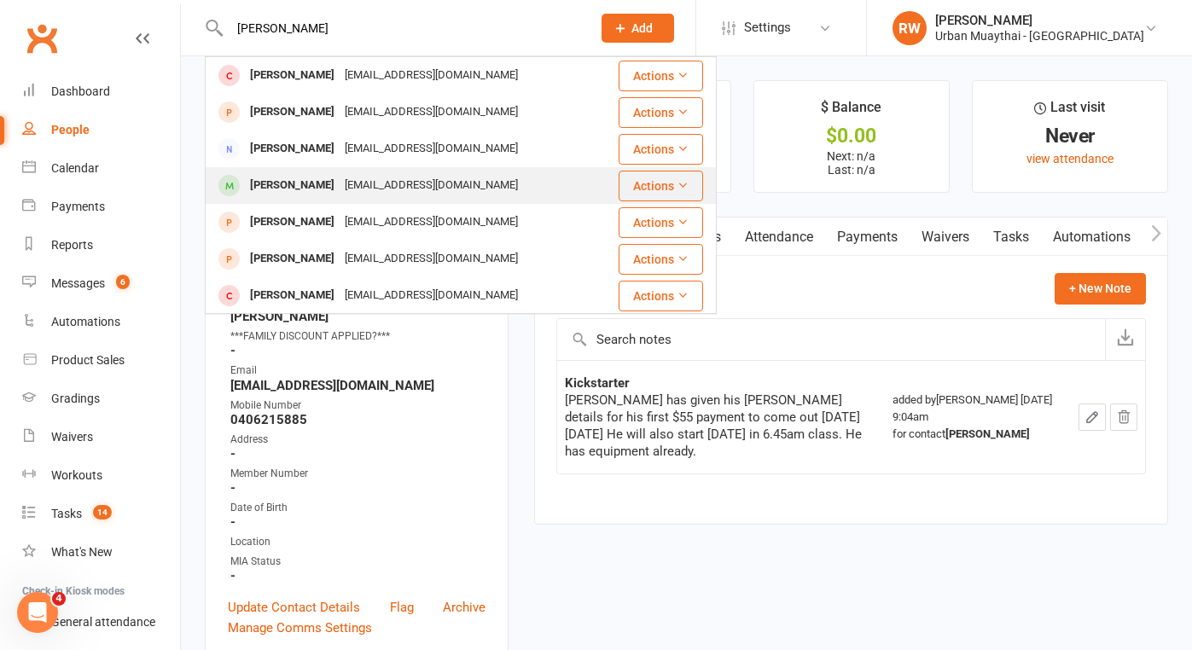
type input "[PERSON_NAME]"
click at [292, 183] on div "[PERSON_NAME]" at bounding box center [292, 185] width 95 height 25
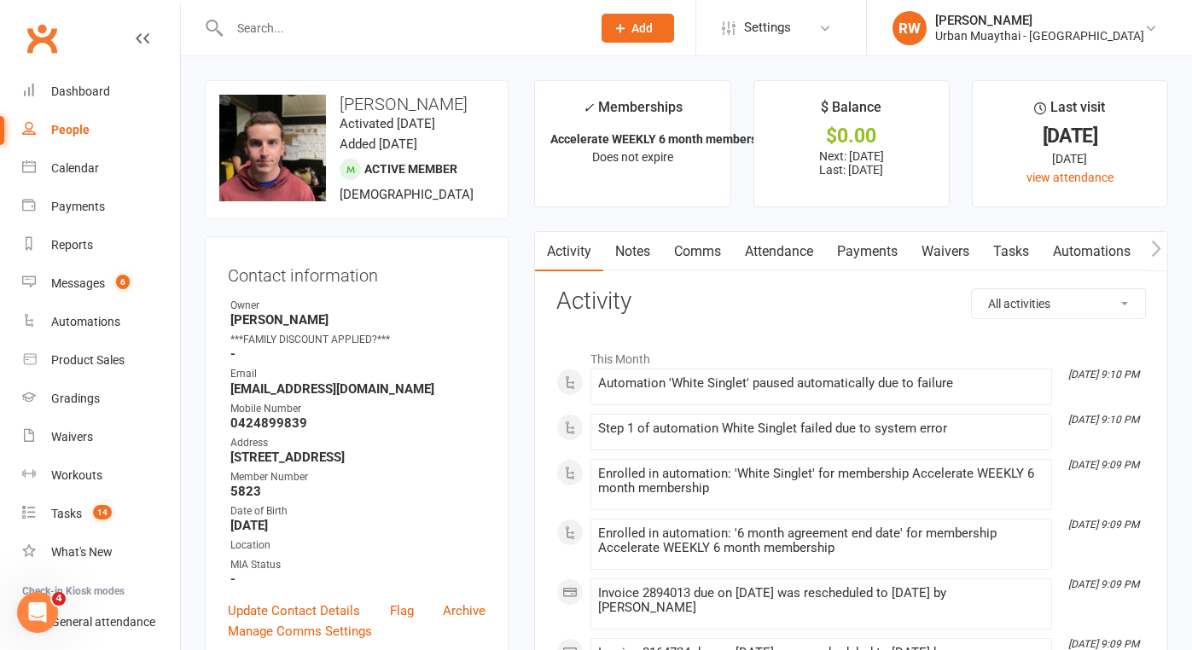
click at [262, 37] on input "text" at bounding box center [401, 28] width 355 height 24
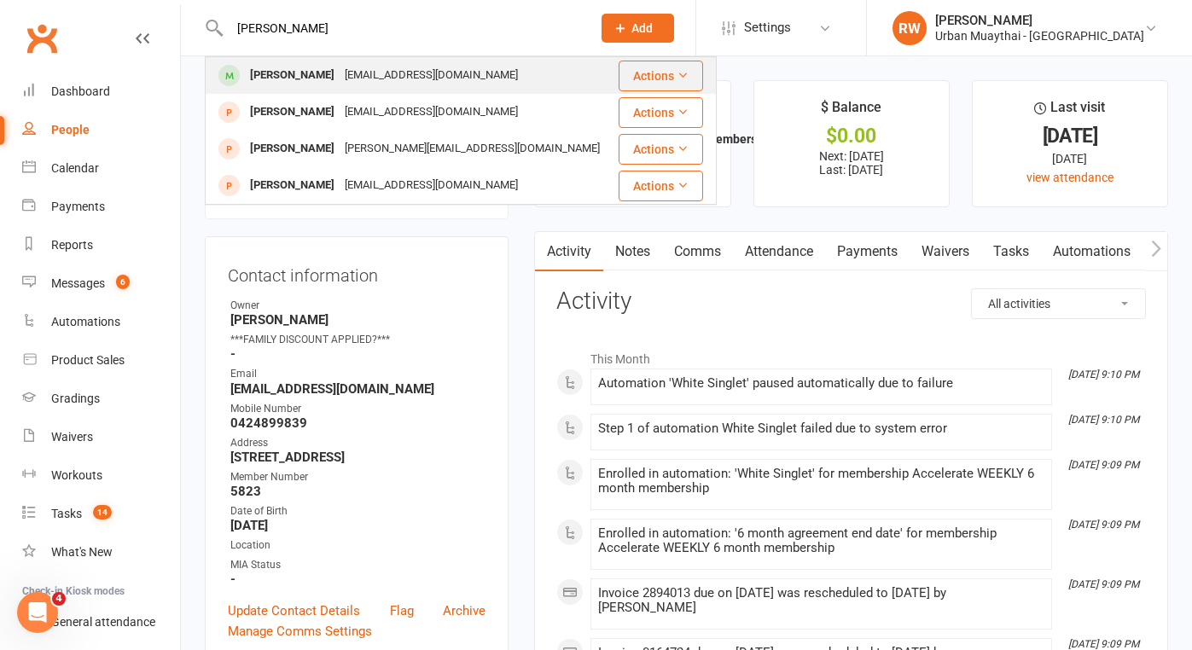
type input "[PERSON_NAME]"
click at [280, 75] on div "[PERSON_NAME]" at bounding box center [292, 75] width 95 height 25
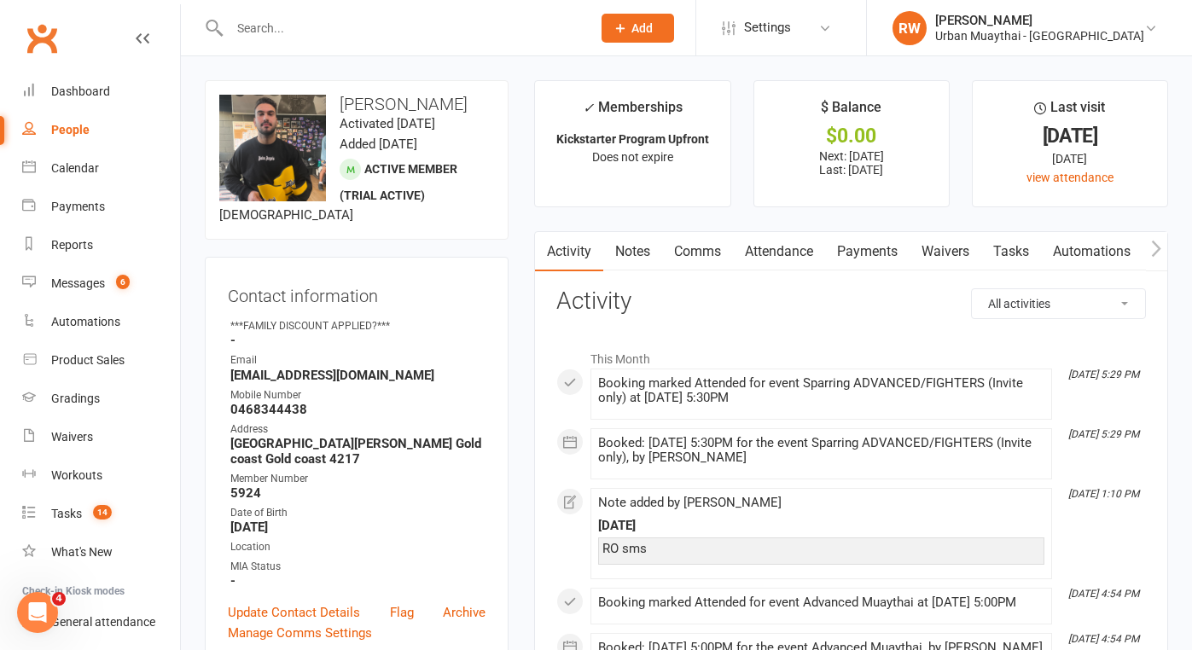
click at [256, 31] on input "text" at bounding box center [401, 28] width 355 height 24
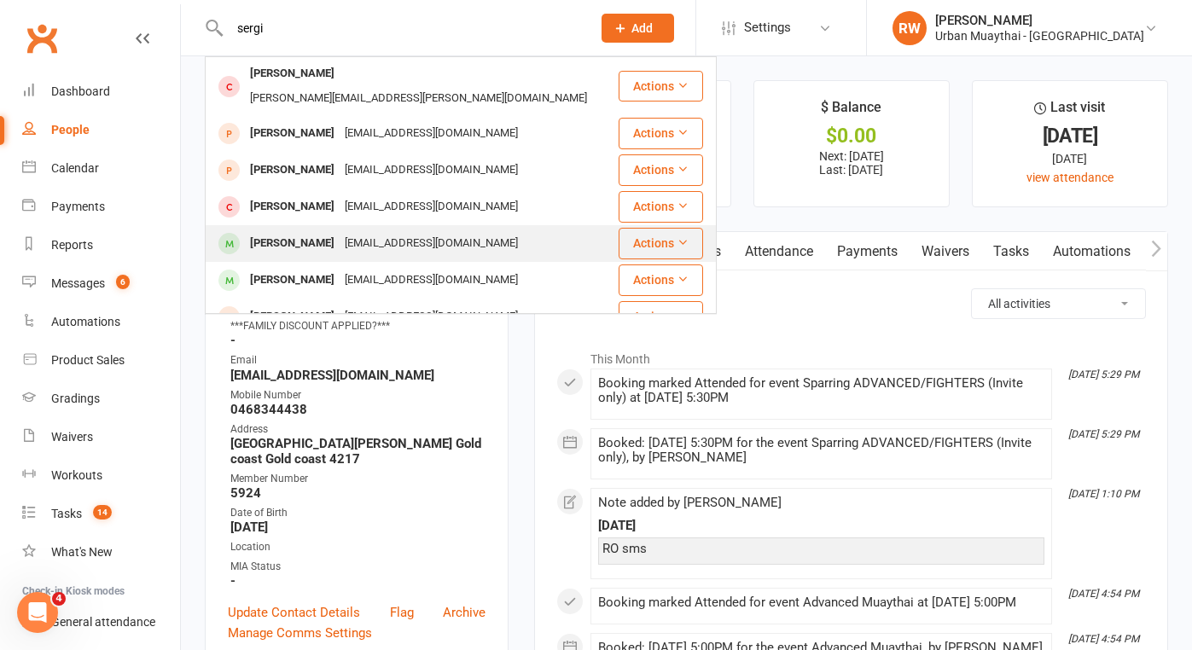
type input "sergi"
click at [307, 231] on div "[PERSON_NAME]" at bounding box center [292, 243] width 95 height 25
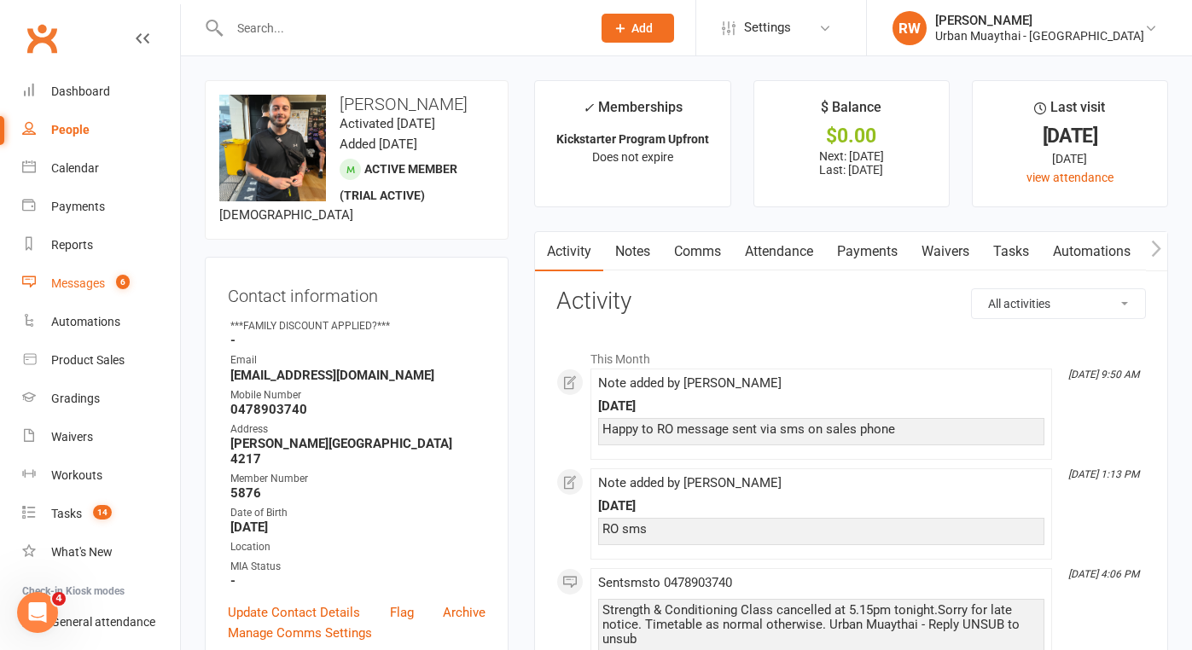
click at [79, 279] on div "Messages" at bounding box center [78, 284] width 54 height 14
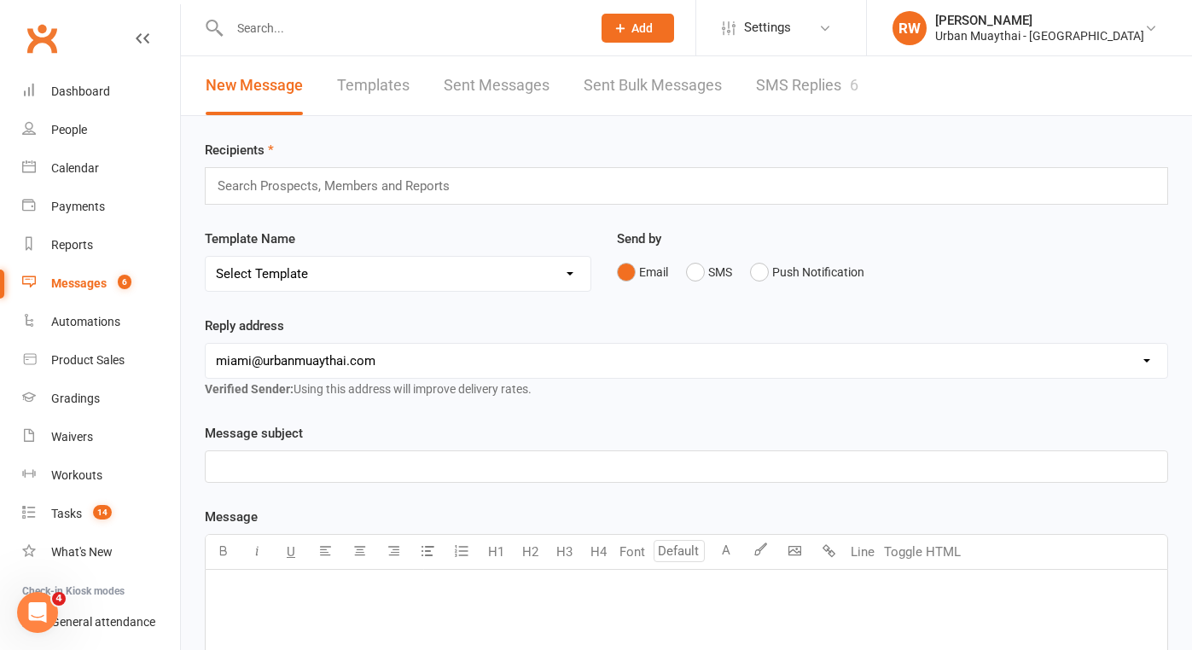
click at [800, 75] on link "SMS Replies 6" at bounding box center [807, 85] width 102 height 59
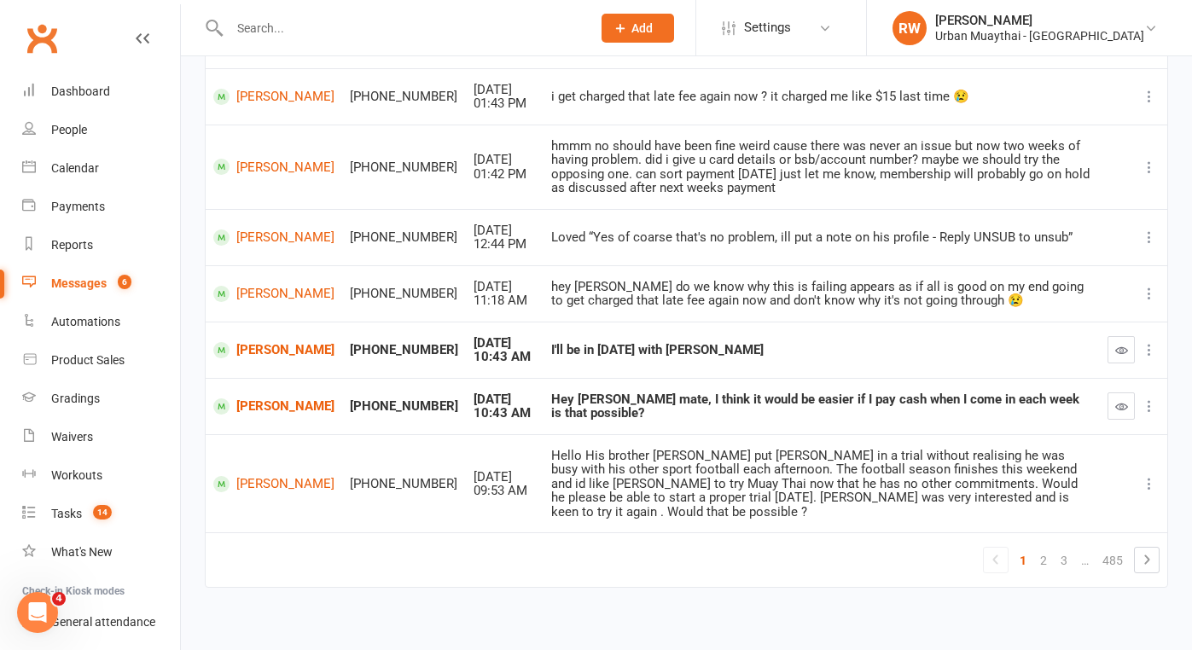
scroll to position [407, 0]
click at [255, 399] on link "[PERSON_NAME]" at bounding box center [273, 407] width 121 height 16
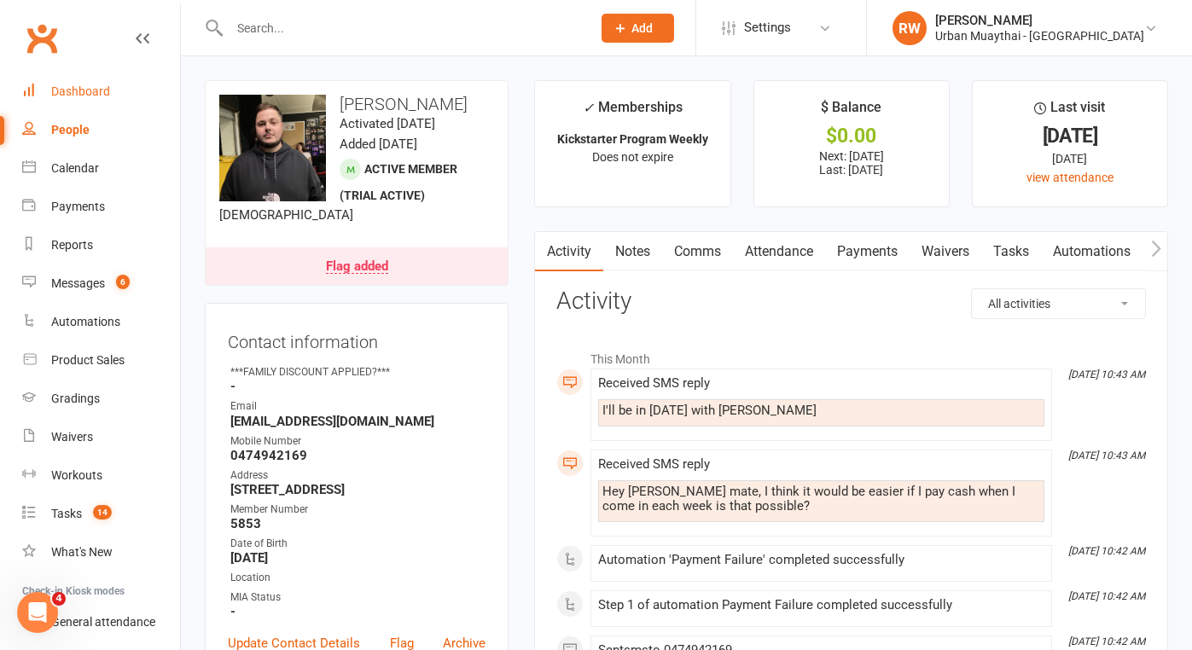
click at [66, 90] on div "Dashboard" at bounding box center [80, 91] width 59 height 14
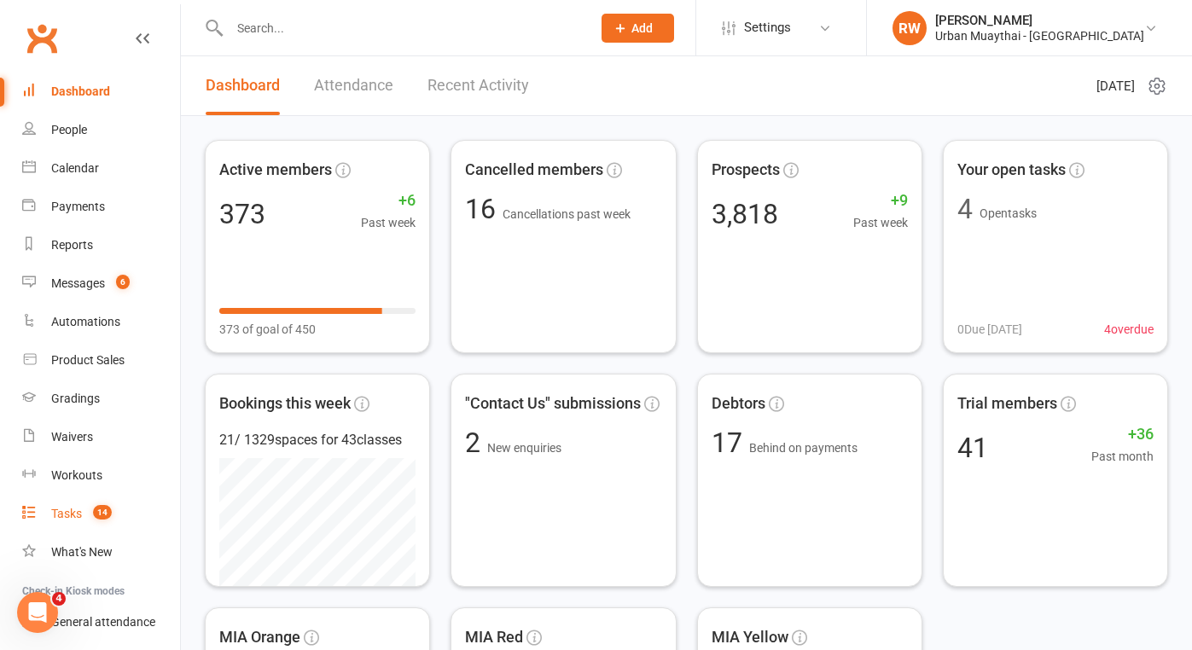
click at [65, 516] on div "Tasks" at bounding box center [66, 514] width 31 height 14
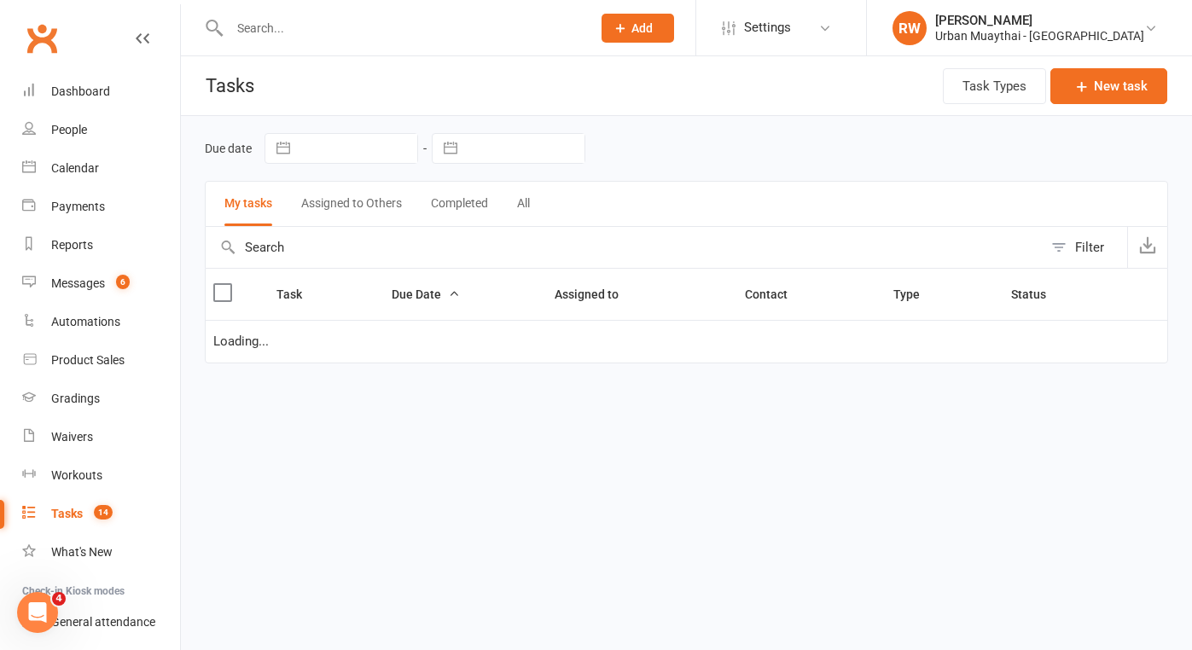
select select "started"
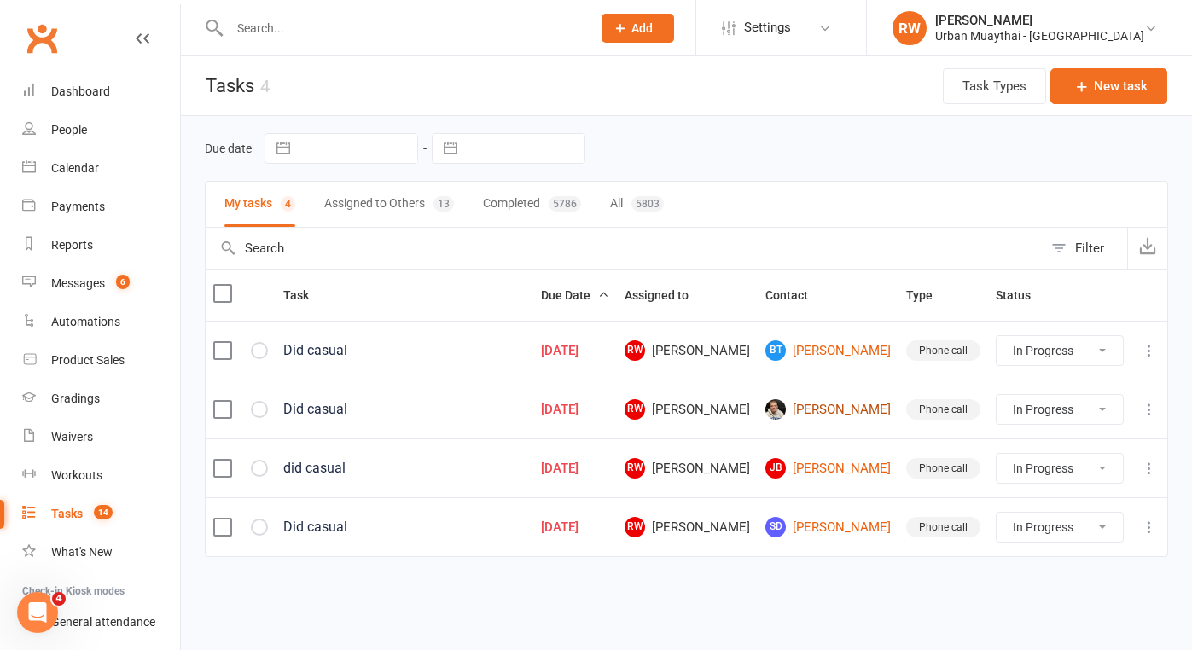
click at [847, 406] on link "[PERSON_NAME]" at bounding box center [828, 409] width 125 height 20
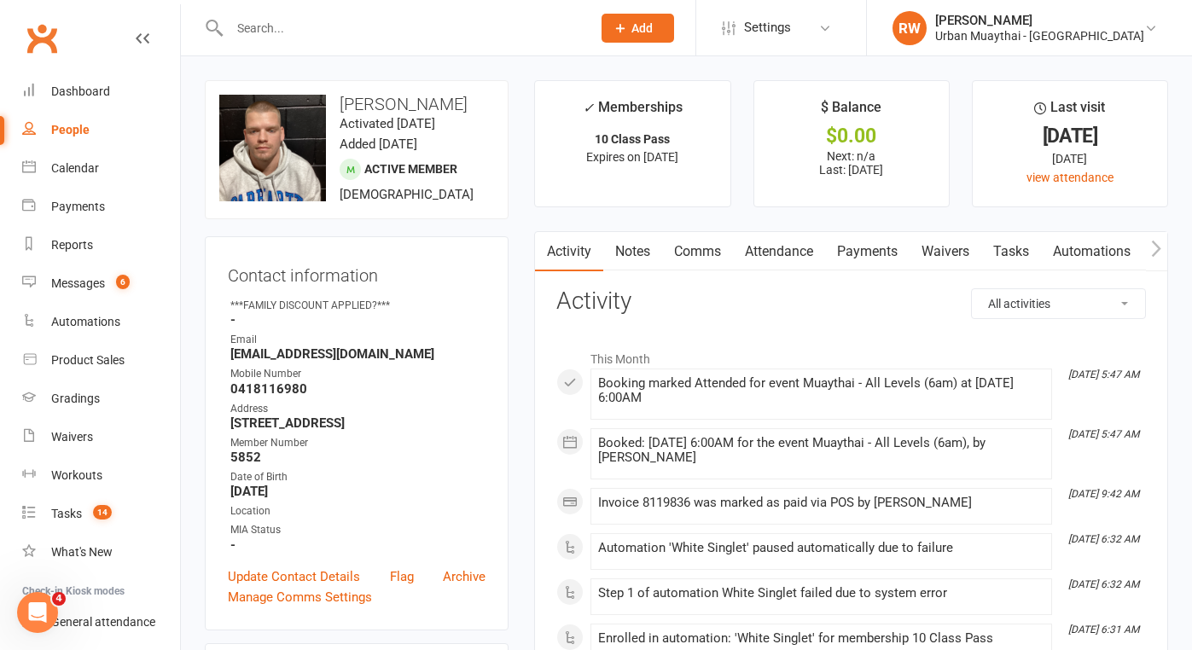
click at [281, 33] on input "text" at bounding box center [401, 28] width 355 height 24
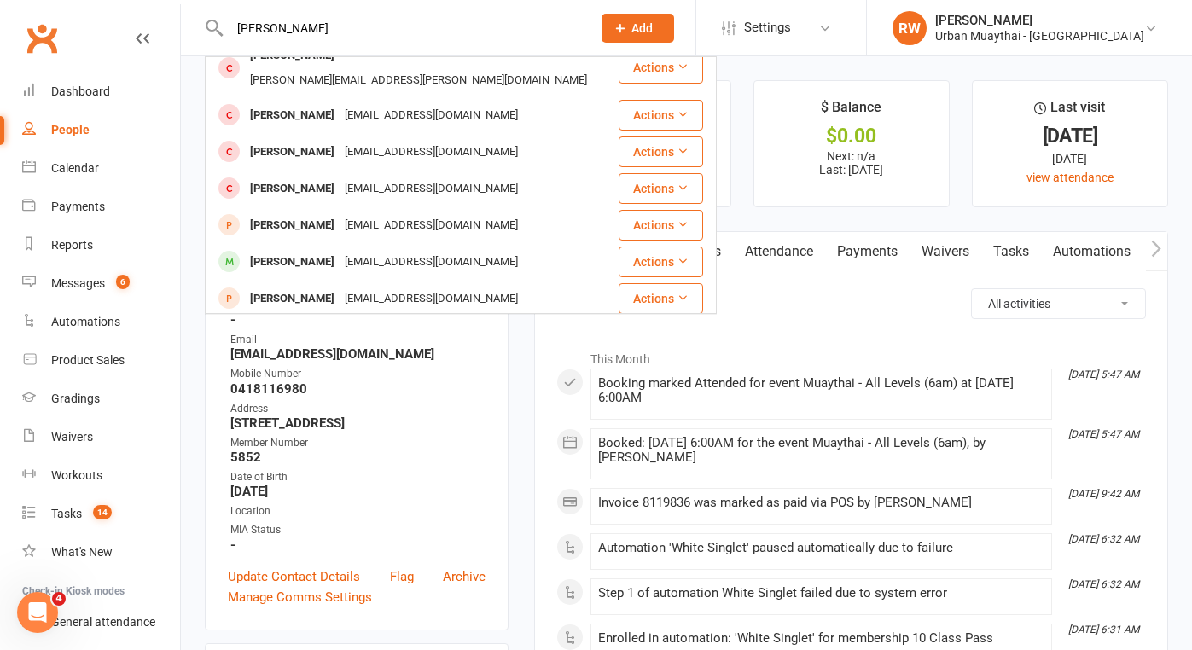
scroll to position [478, 0]
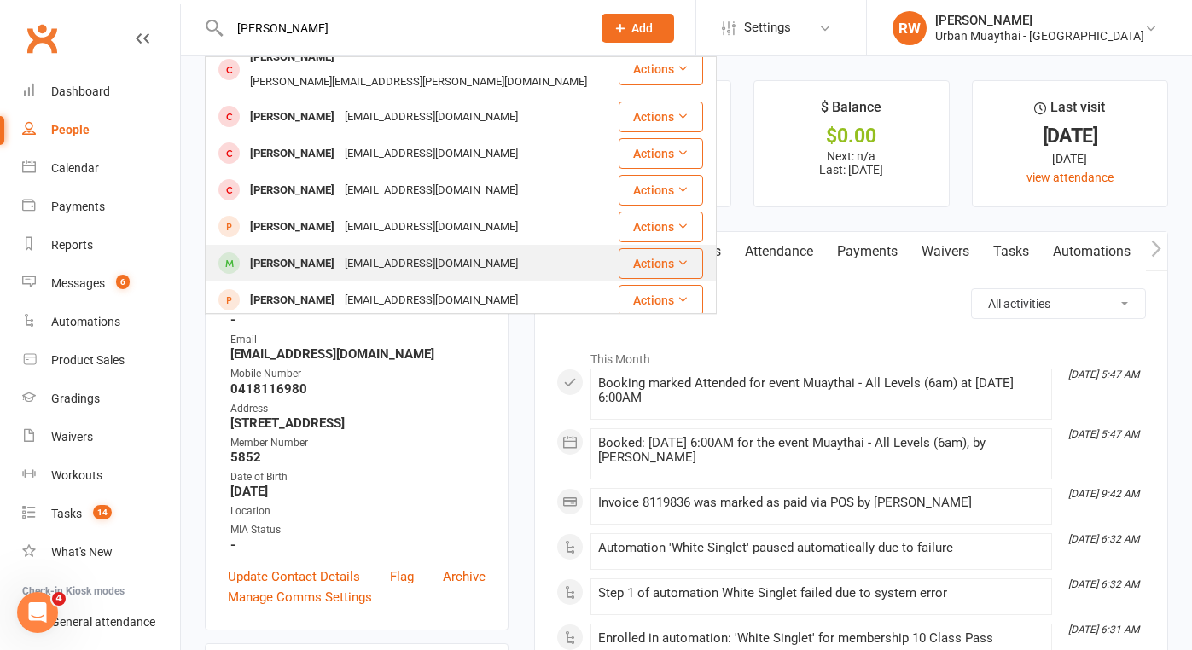
type input "[PERSON_NAME]"
click at [312, 252] on div "[PERSON_NAME]" at bounding box center [292, 264] width 95 height 25
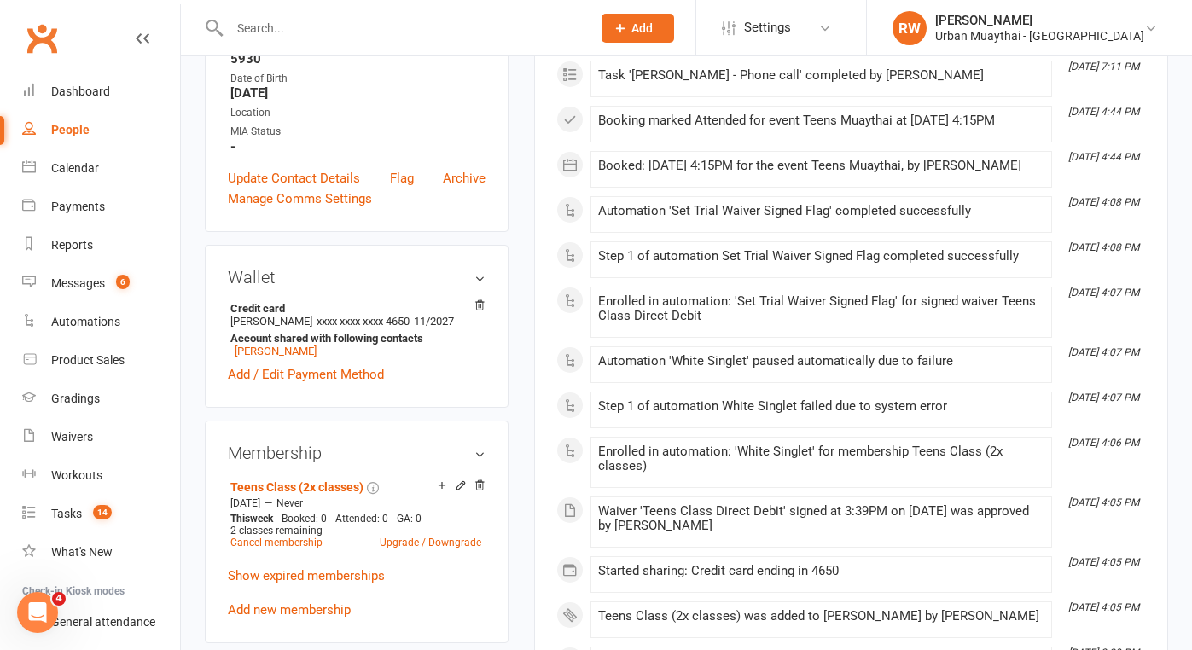
scroll to position [399, 0]
click at [293, 351] on link "[PERSON_NAME]" at bounding box center [276, 350] width 82 height 13
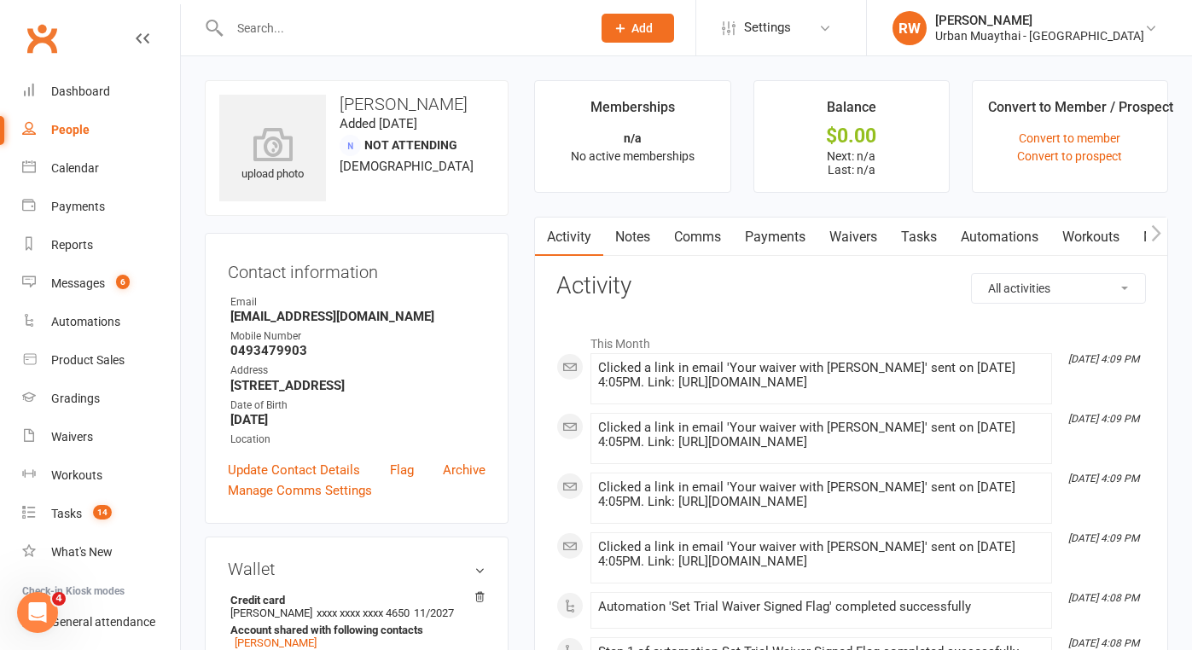
click at [870, 237] on link "Waivers" at bounding box center [854, 237] width 72 height 39
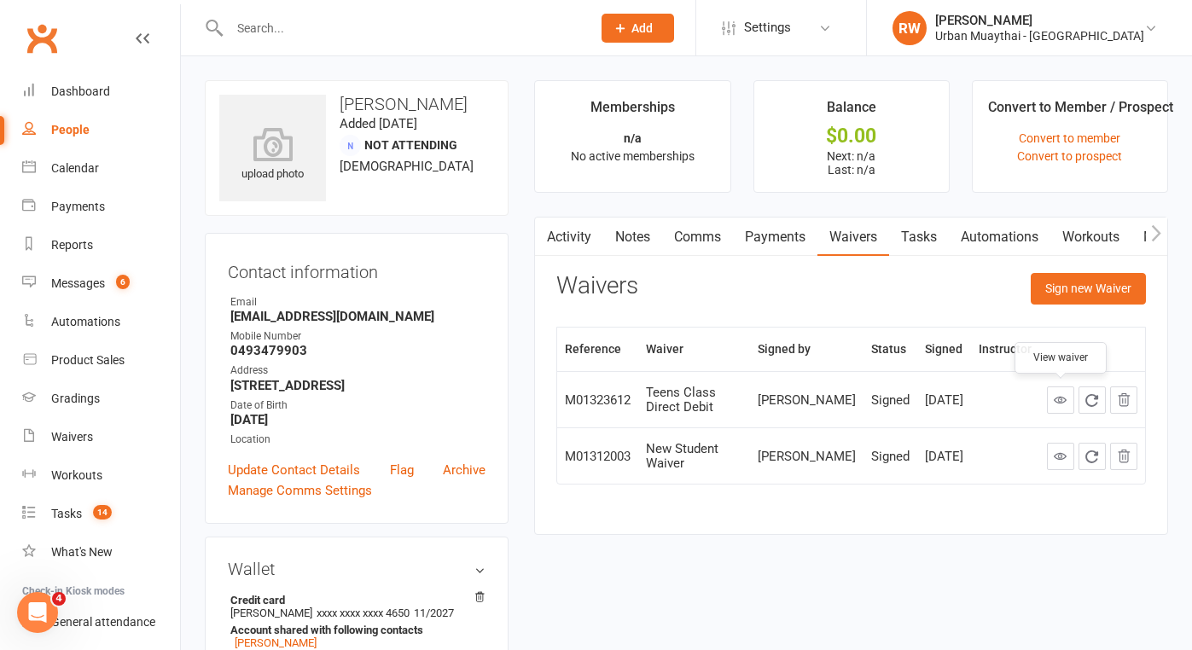
click at [1060, 396] on icon at bounding box center [1060, 399] width 13 height 13
click at [85, 284] on div "Messages" at bounding box center [78, 284] width 54 height 14
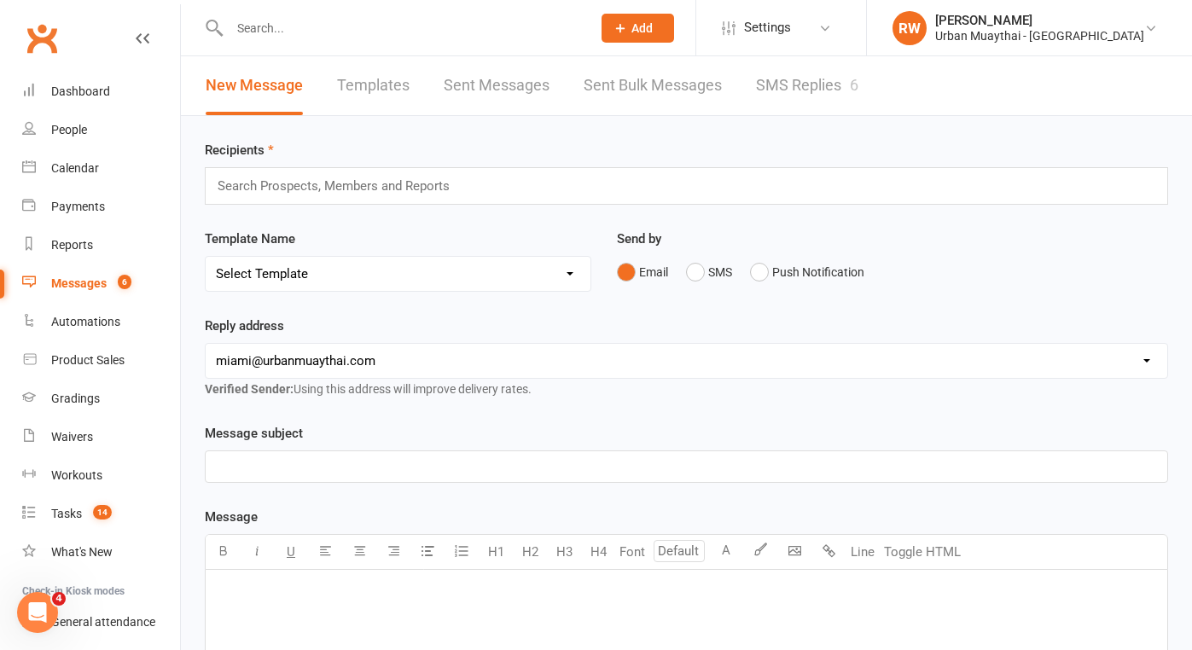
click at [804, 89] on link "SMS Replies 6" at bounding box center [807, 85] width 102 height 59
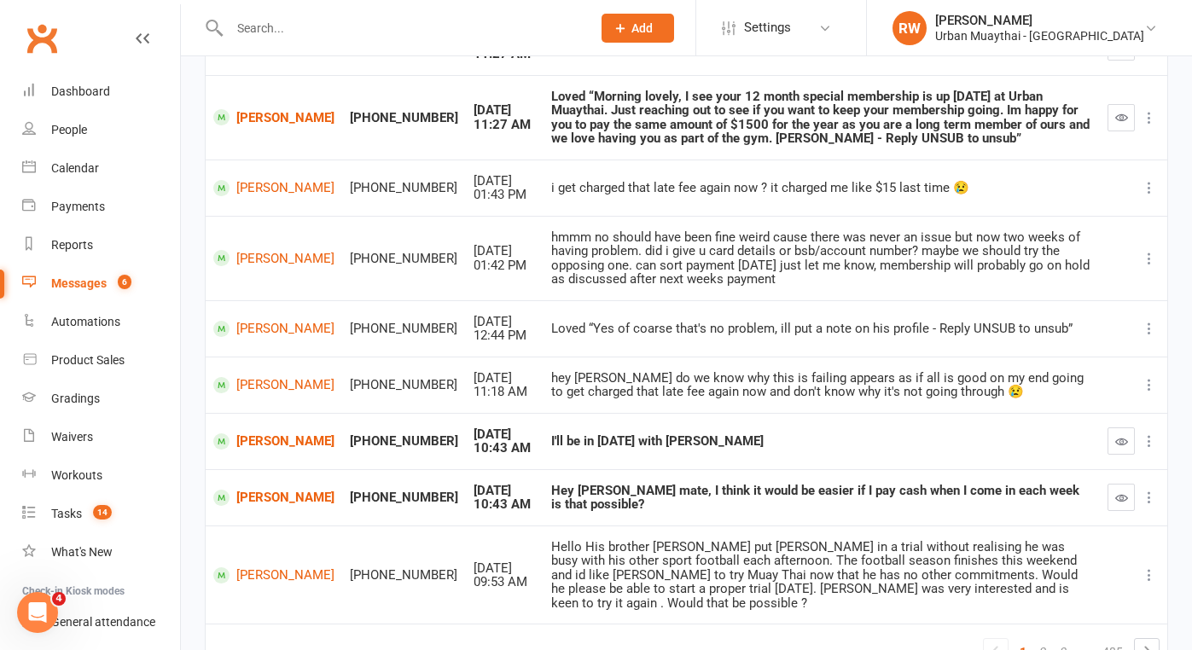
scroll to position [346, 0]
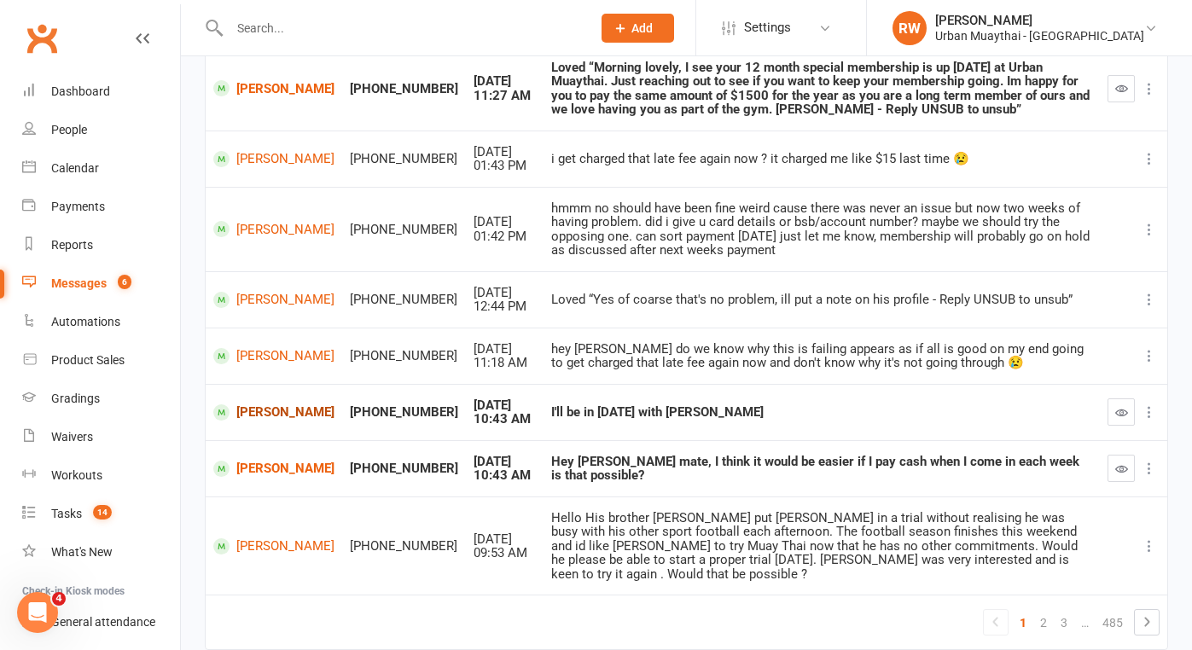
click at [253, 405] on link "[PERSON_NAME]" at bounding box center [273, 413] width 121 height 16
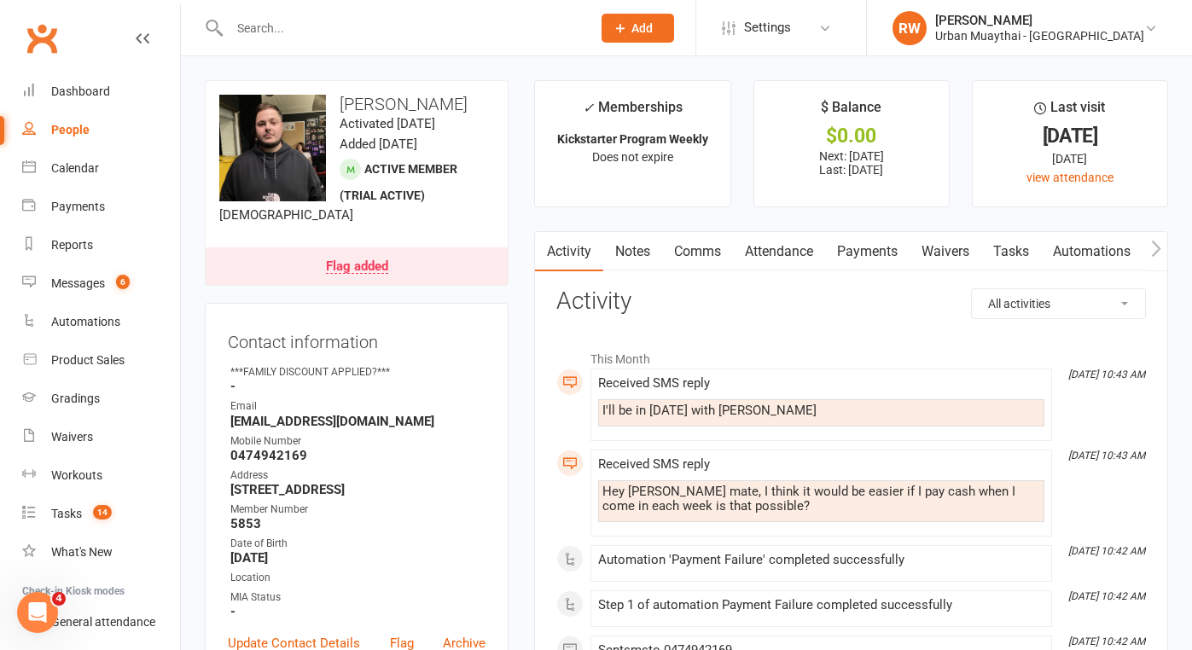
click at [700, 253] on link "Comms" at bounding box center [697, 251] width 71 height 39
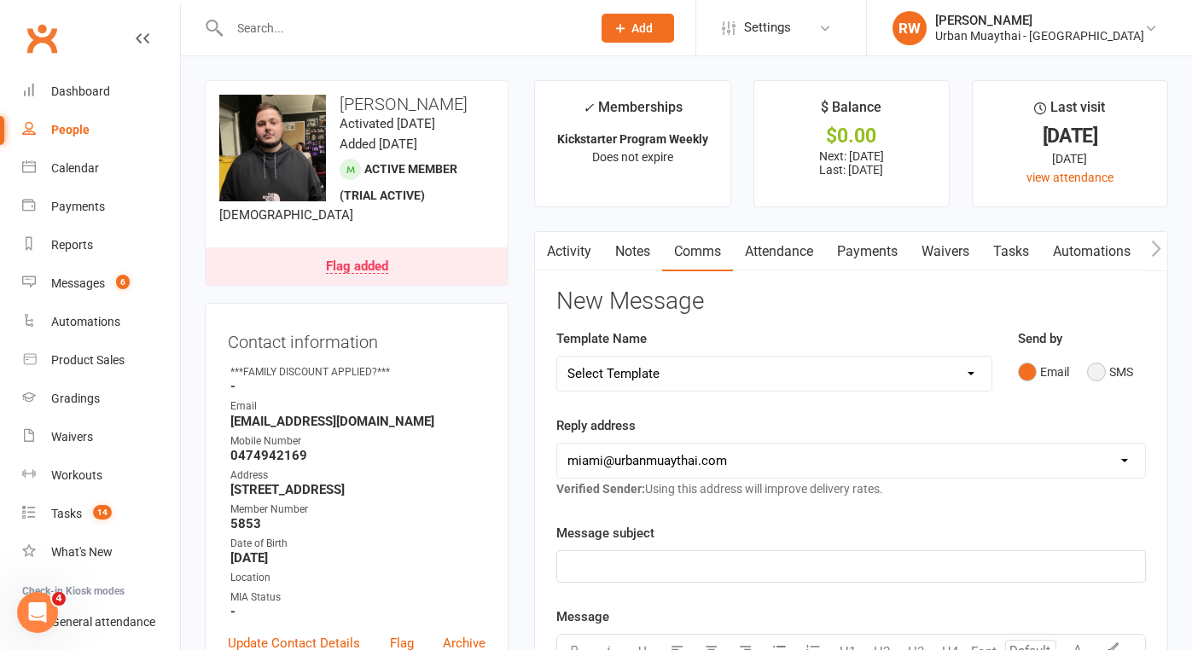
click at [1093, 373] on button "SMS" at bounding box center [1110, 372] width 46 height 32
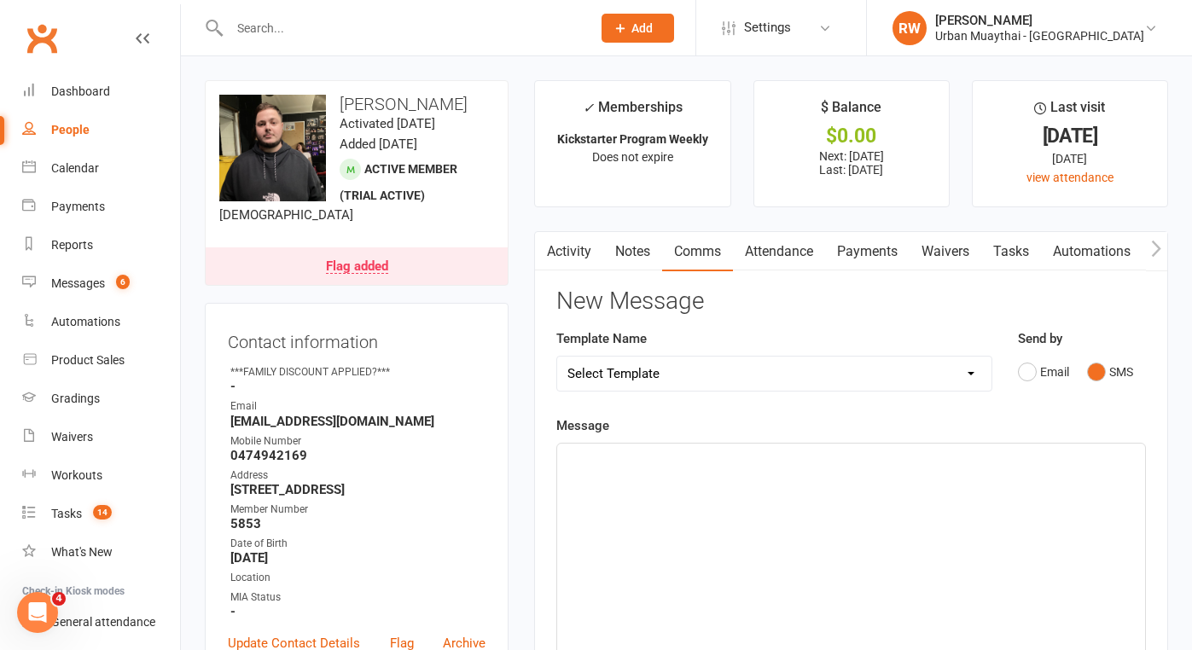
click at [641, 486] on div "﻿" at bounding box center [851, 572] width 588 height 256
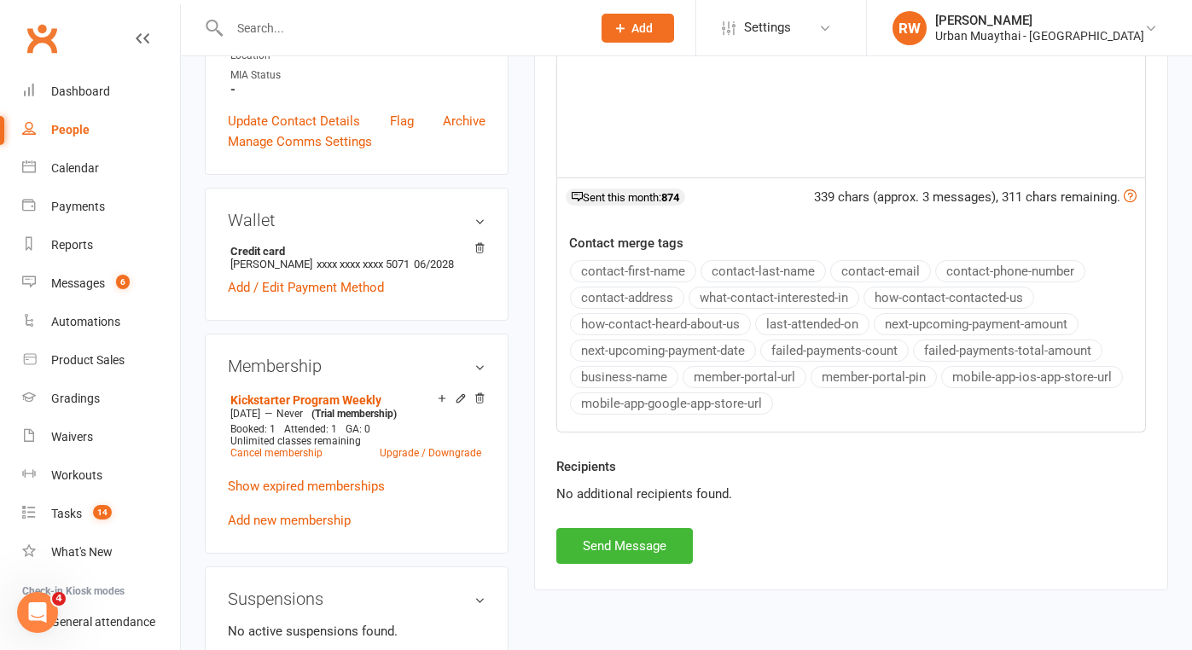
scroll to position [535, 0]
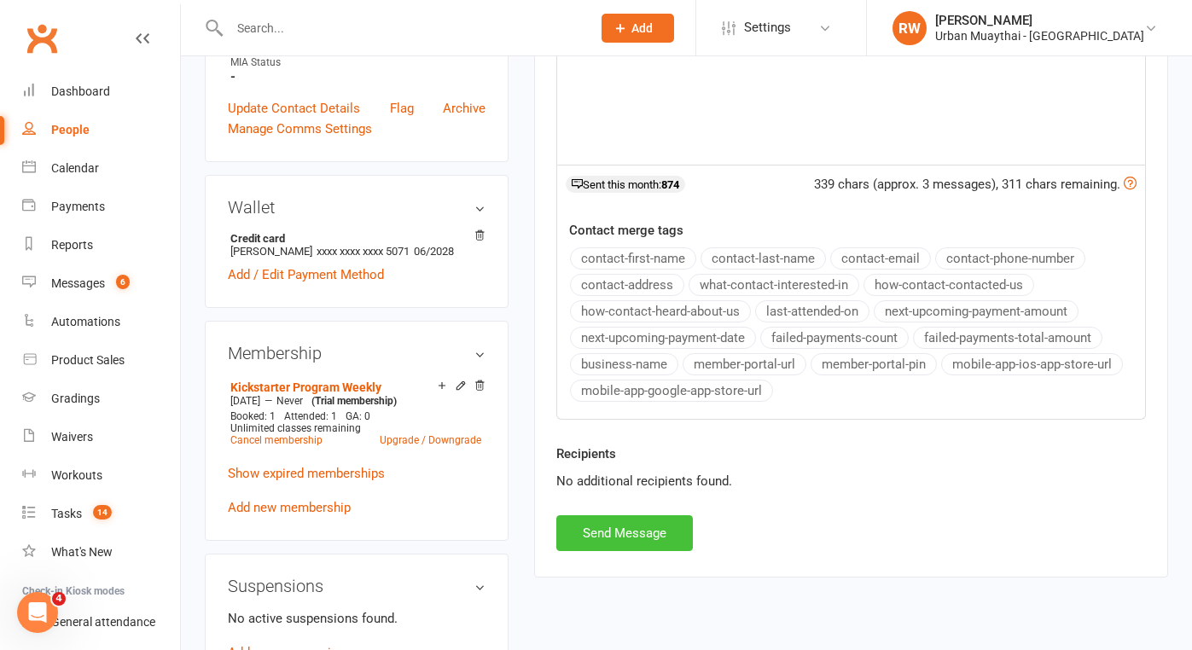
click at [622, 528] on button "Send Message" at bounding box center [624, 533] width 137 height 36
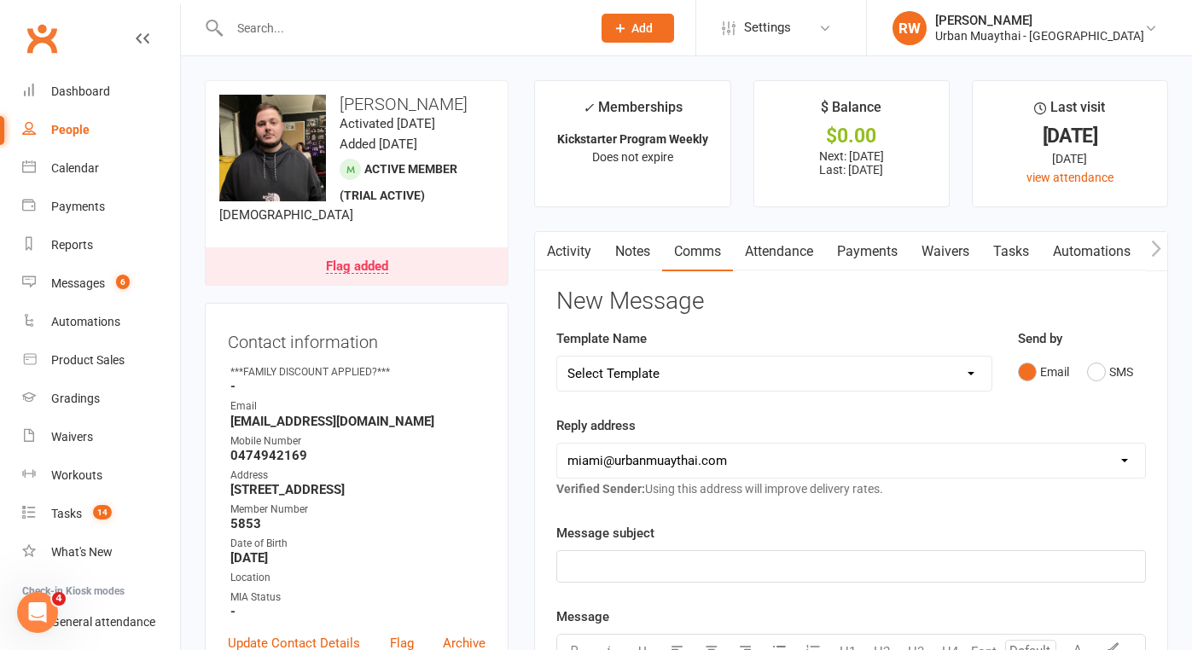
scroll to position [0, 0]
click at [574, 252] on link "Activity" at bounding box center [569, 251] width 68 height 39
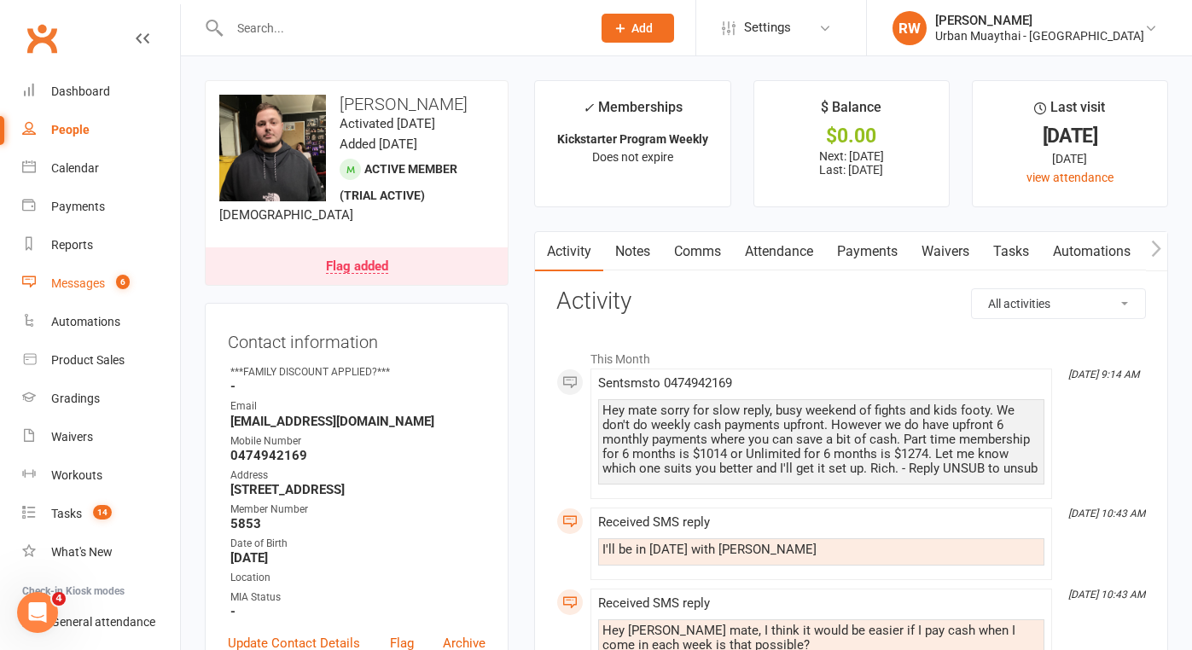
click at [74, 280] on div "Messages" at bounding box center [78, 284] width 54 height 14
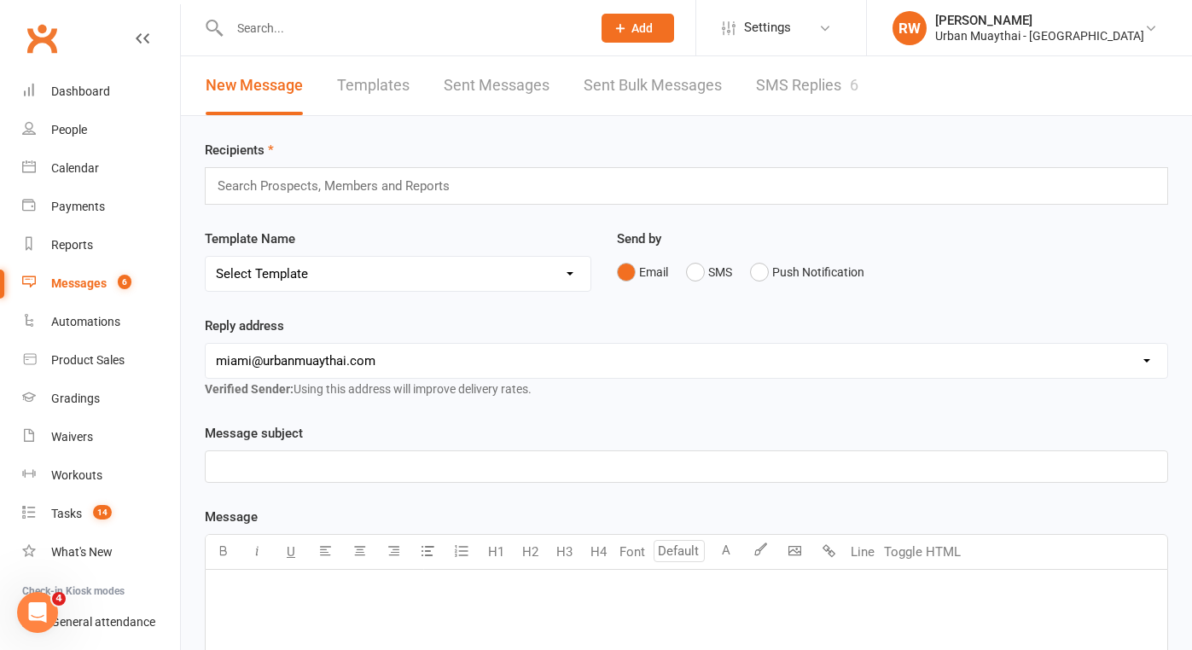
click at [816, 90] on link "SMS Replies 6" at bounding box center [807, 85] width 102 height 59
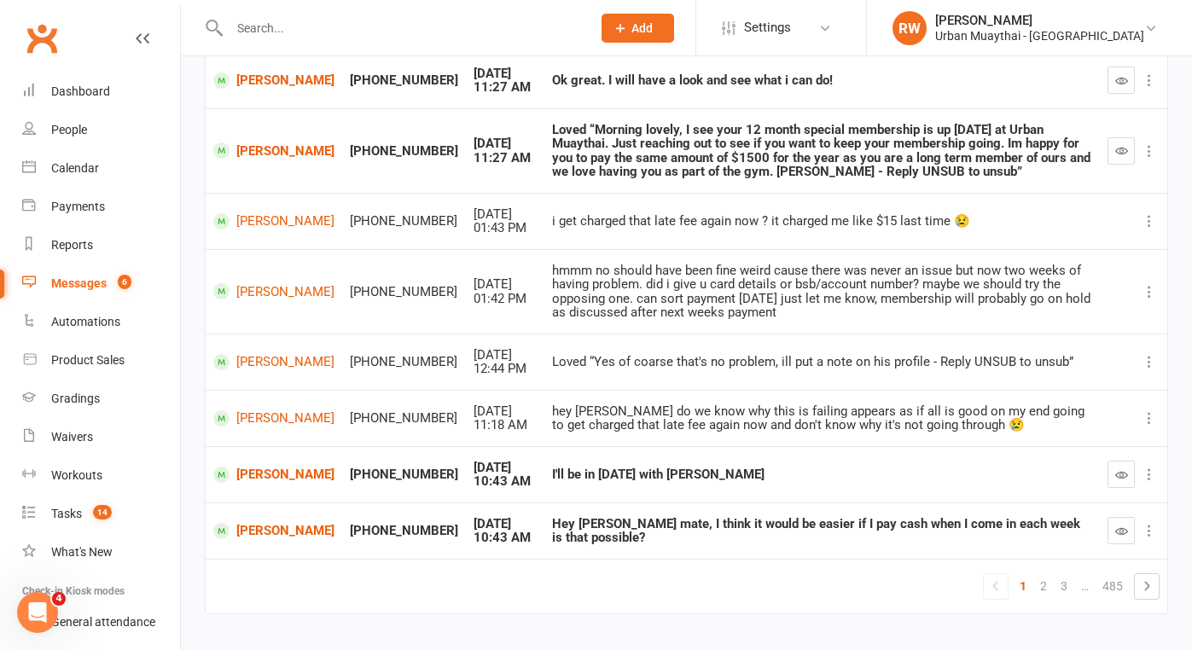
scroll to position [340, 0]
click at [1127, 469] on icon "button" at bounding box center [1121, 475] width 13 height 13
click at [1121, 525] on icon "button" at bounding box center [1121, 531] width 13 height 13
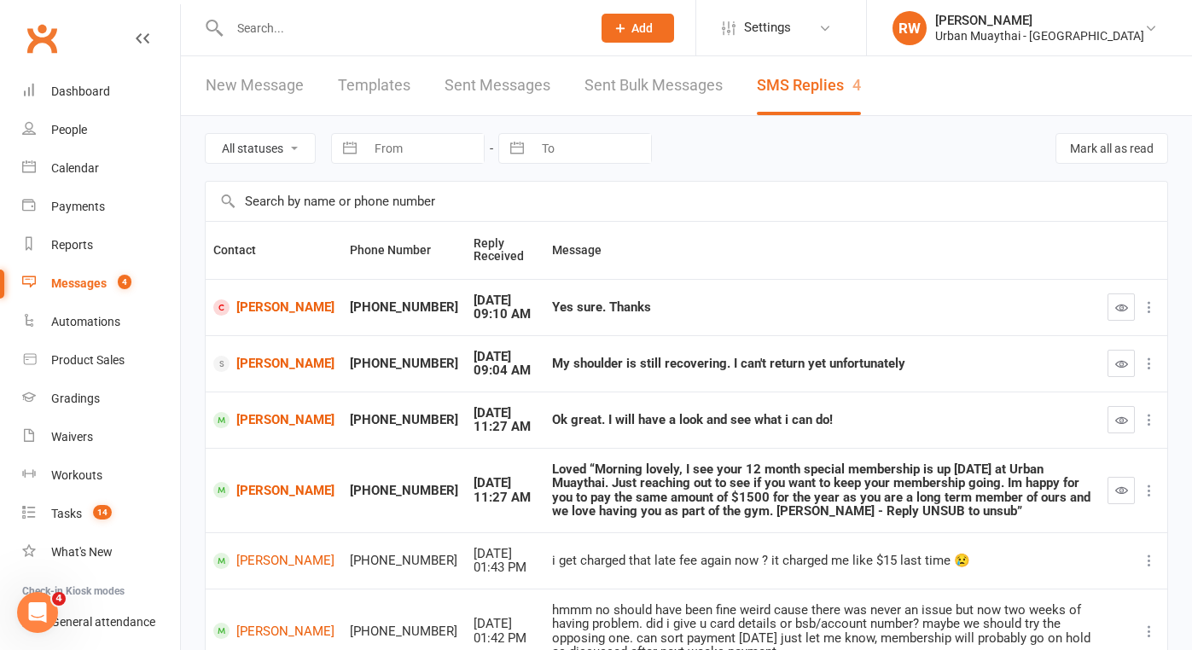
scroll to position [0, 0]
click at [248, 307] on link "[PERSON_NAME]" at bounding box center [273, 308] width 121 height 16
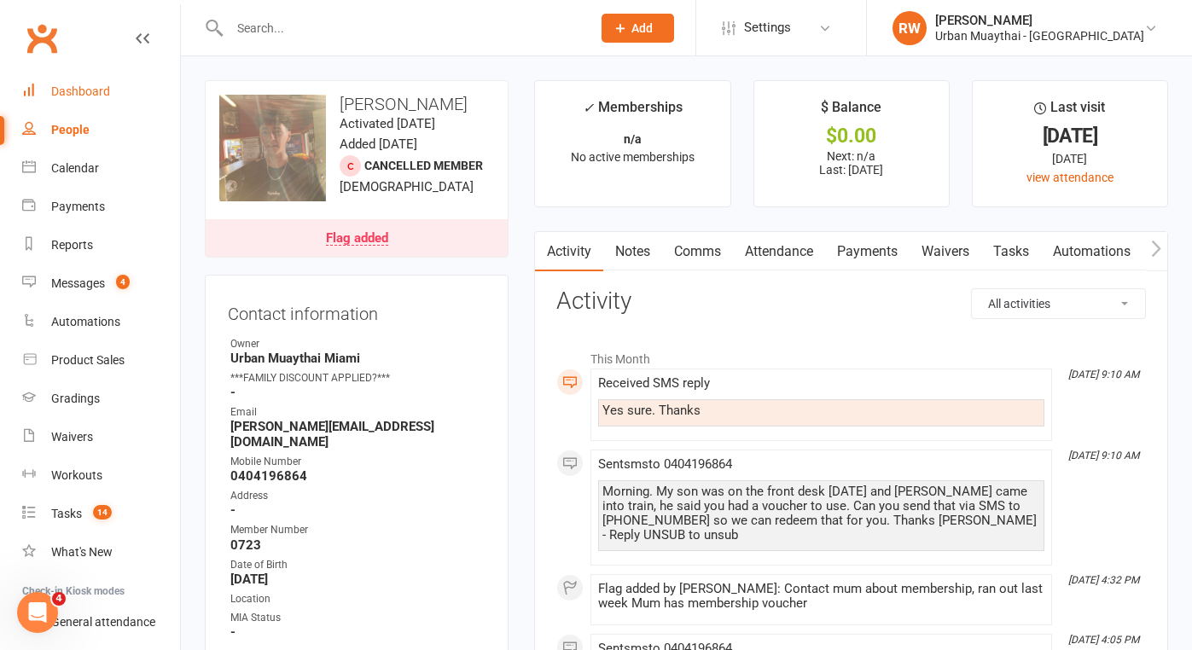
click at [83, 91] on div "Dashboard" at bounding box center [80, 91] width 59 height 14
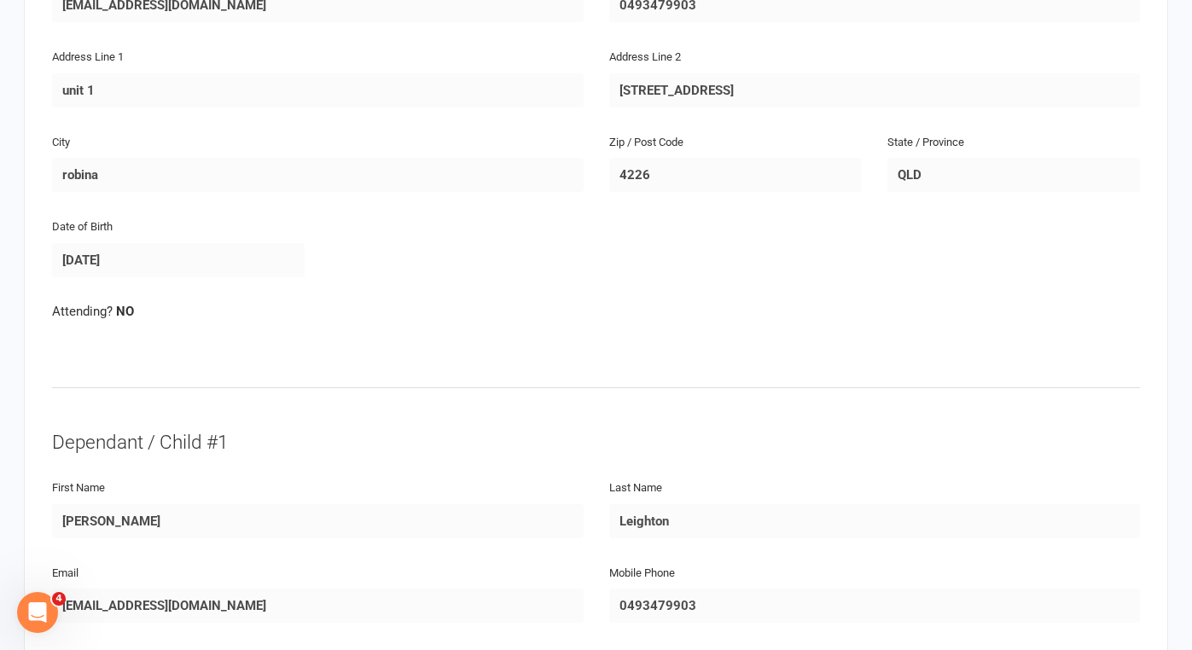
scroll to position [440, 0]
